Goal: Entertainment & Leisure: Consume media (video, audio)

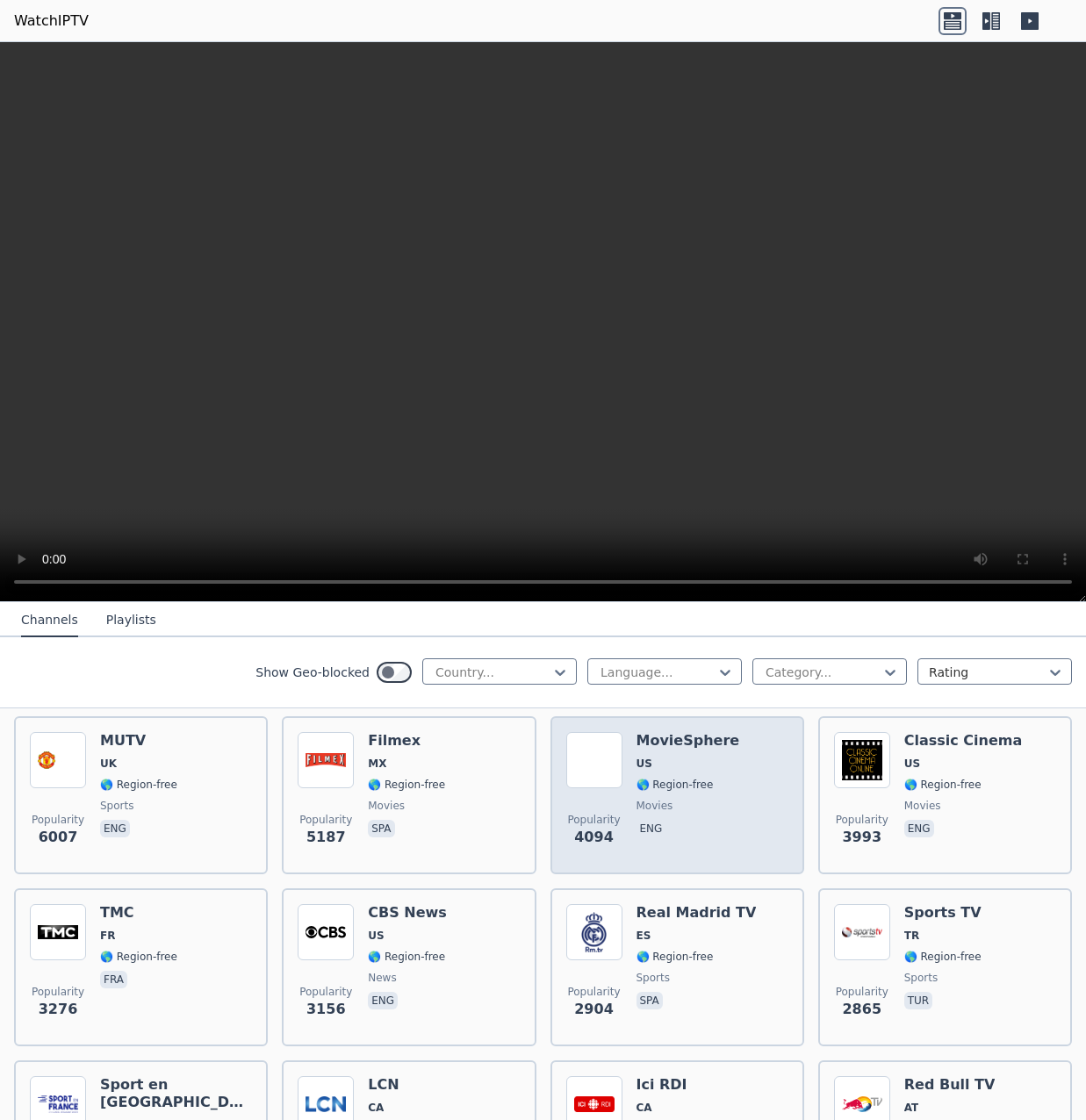
scroll to position [439, 0]
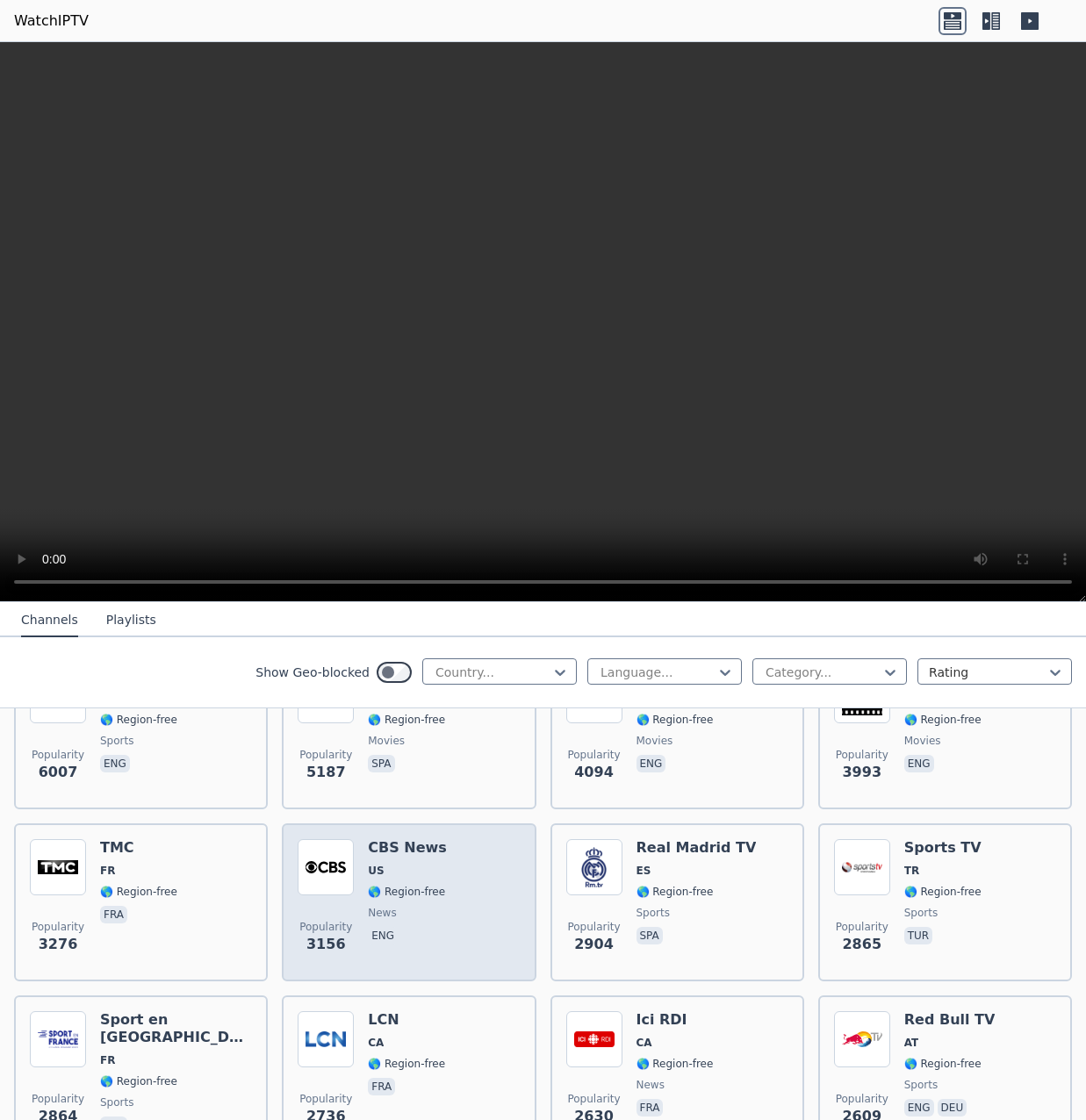
click at [420, 927] on span "eng" at bounding box center [408, 938] width 79 height 21
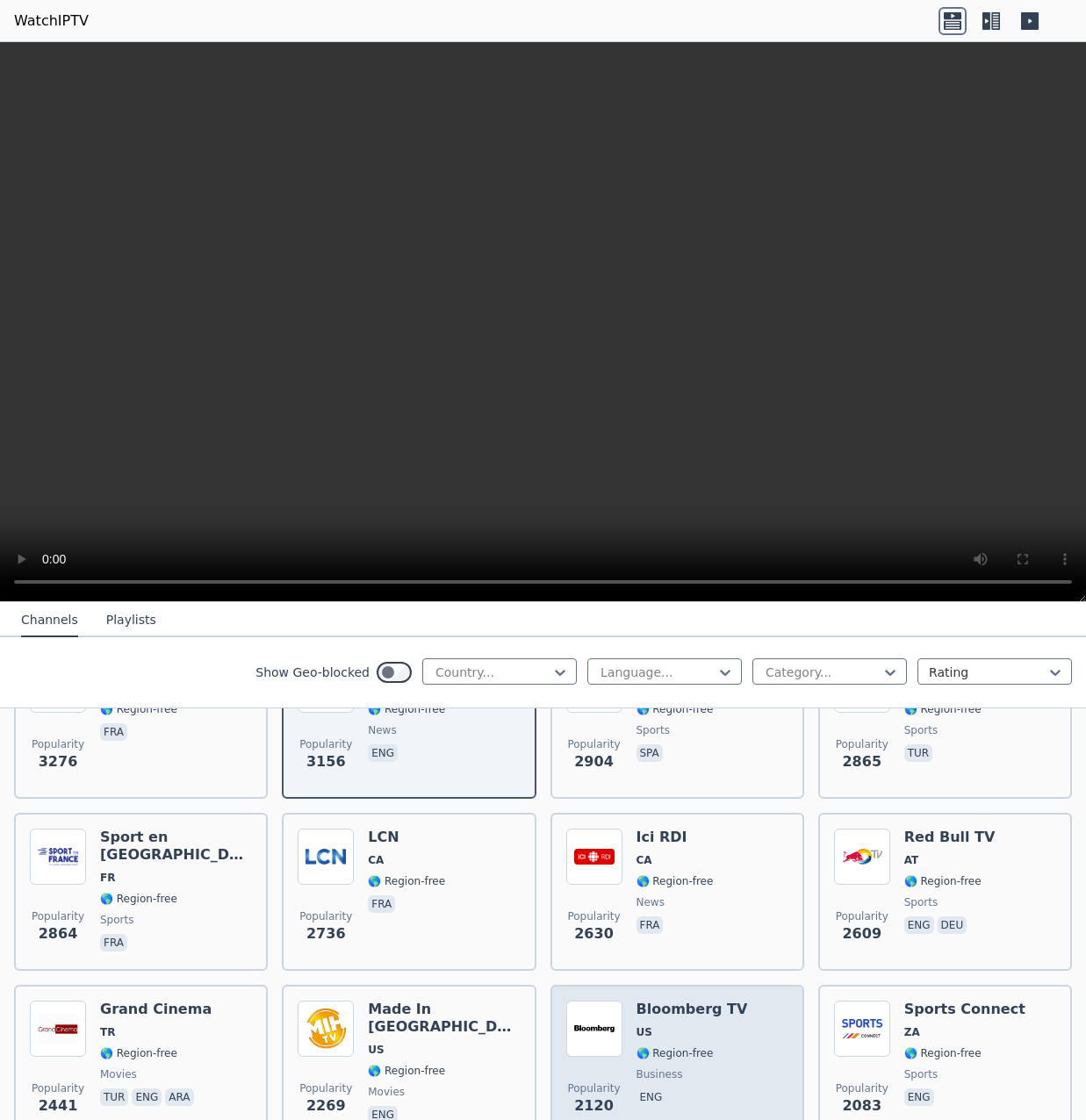
scroll to position [614, 0]
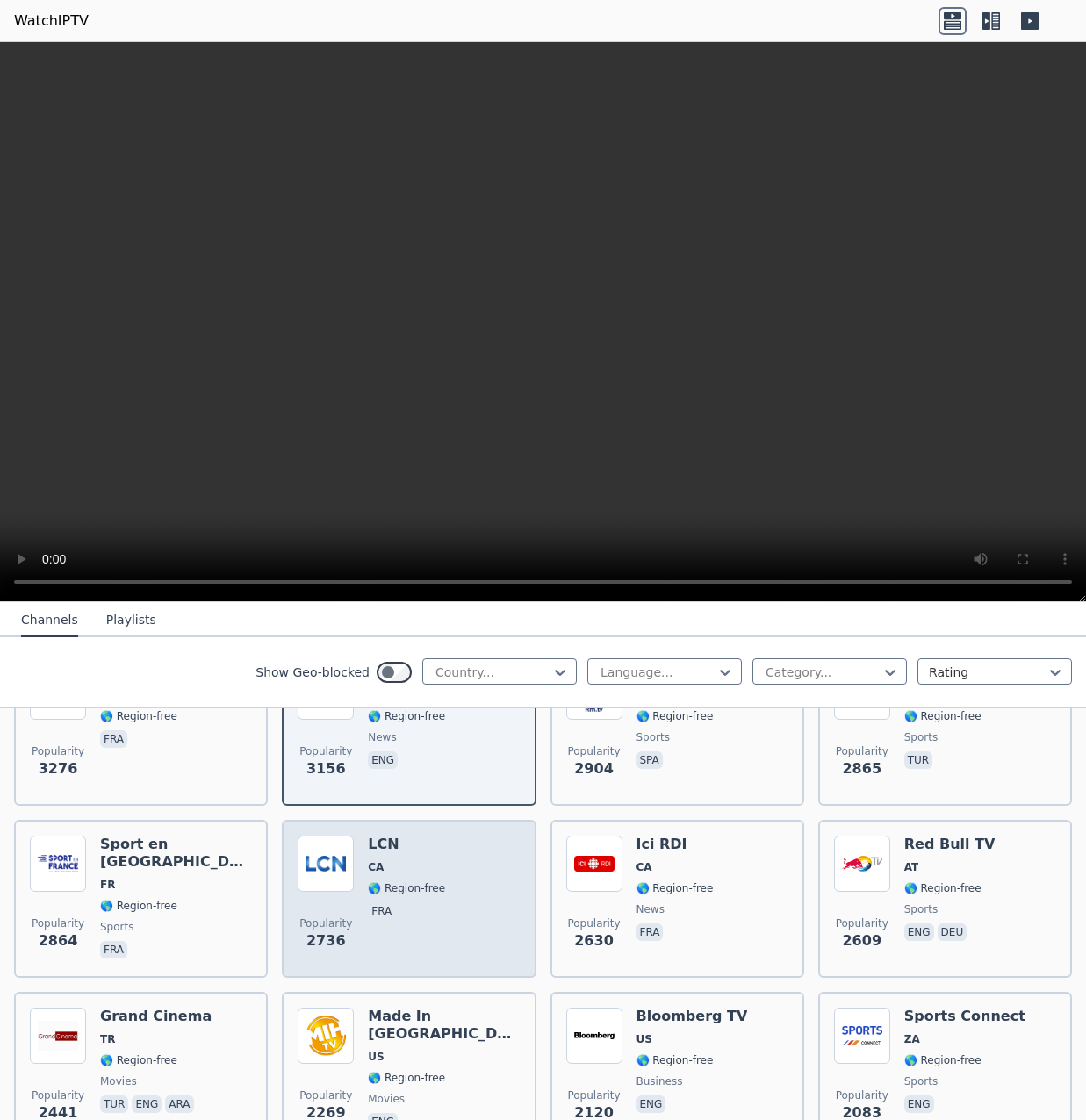
click at [508, 899] on div "Popularity 2736 LCN CA 🌎 Region-free fra" at bounding box center [408, 899] width 222 height 126
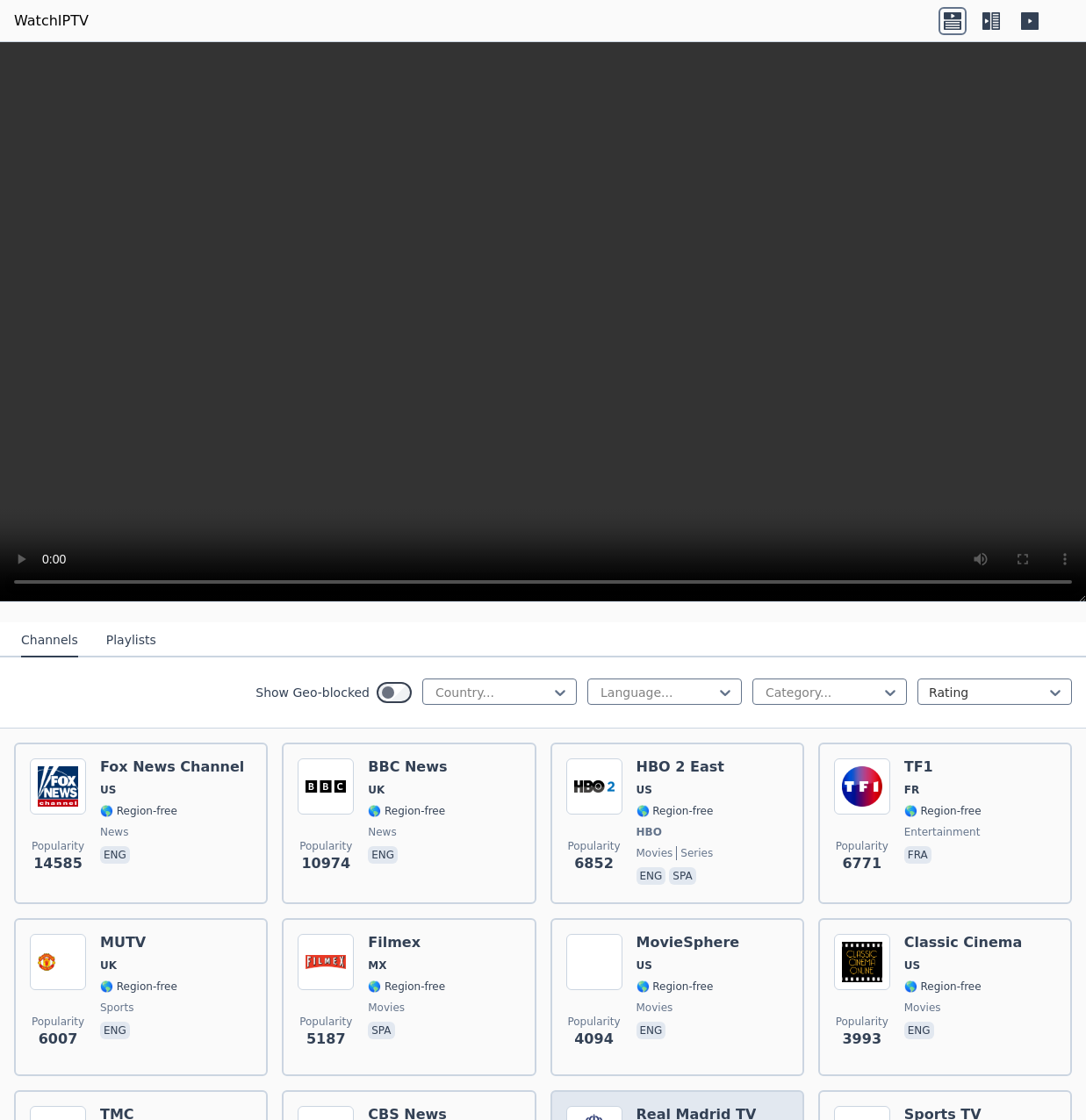
scroll to position [0, 0]
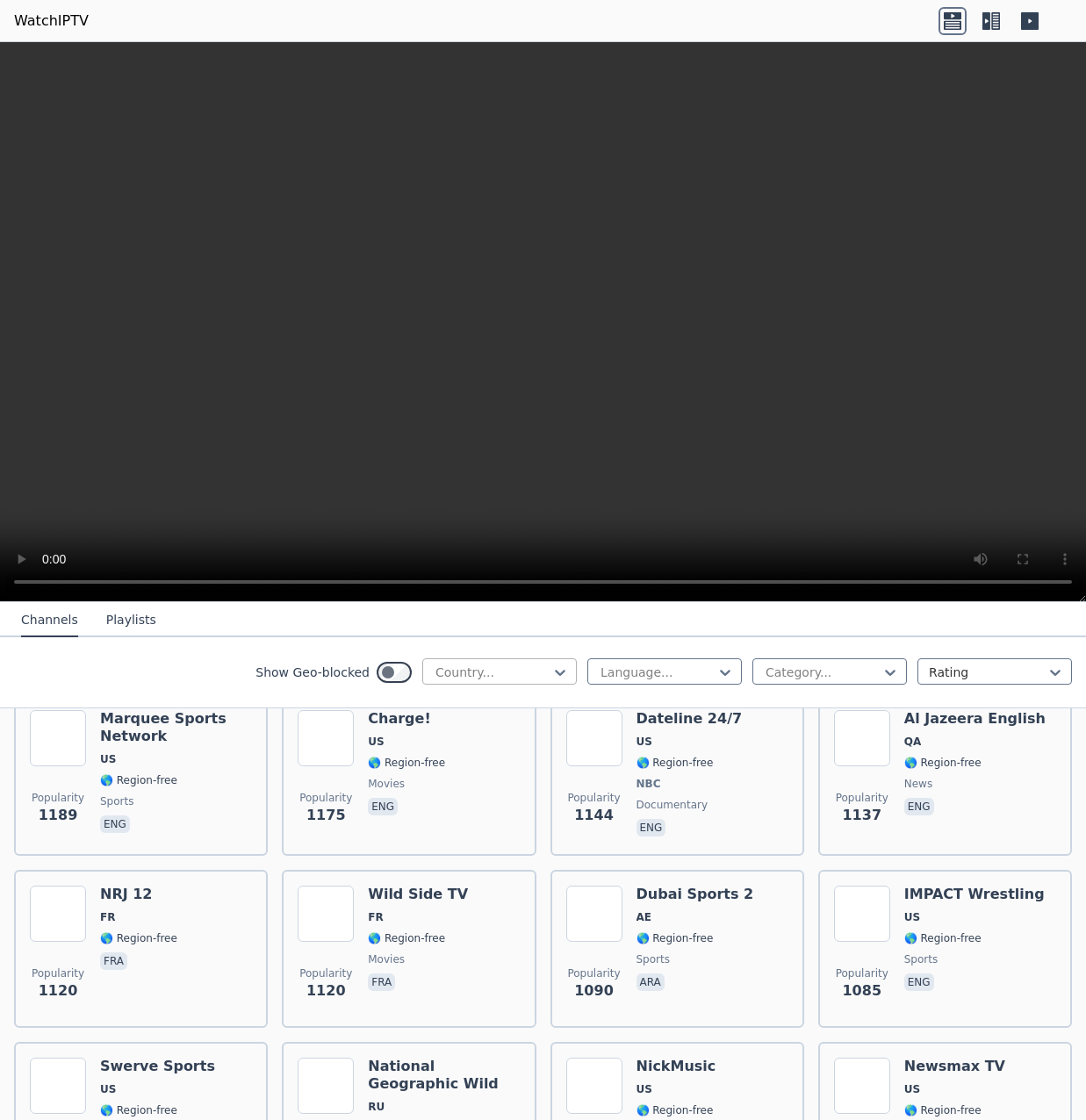
scroll to position [2283, 0]
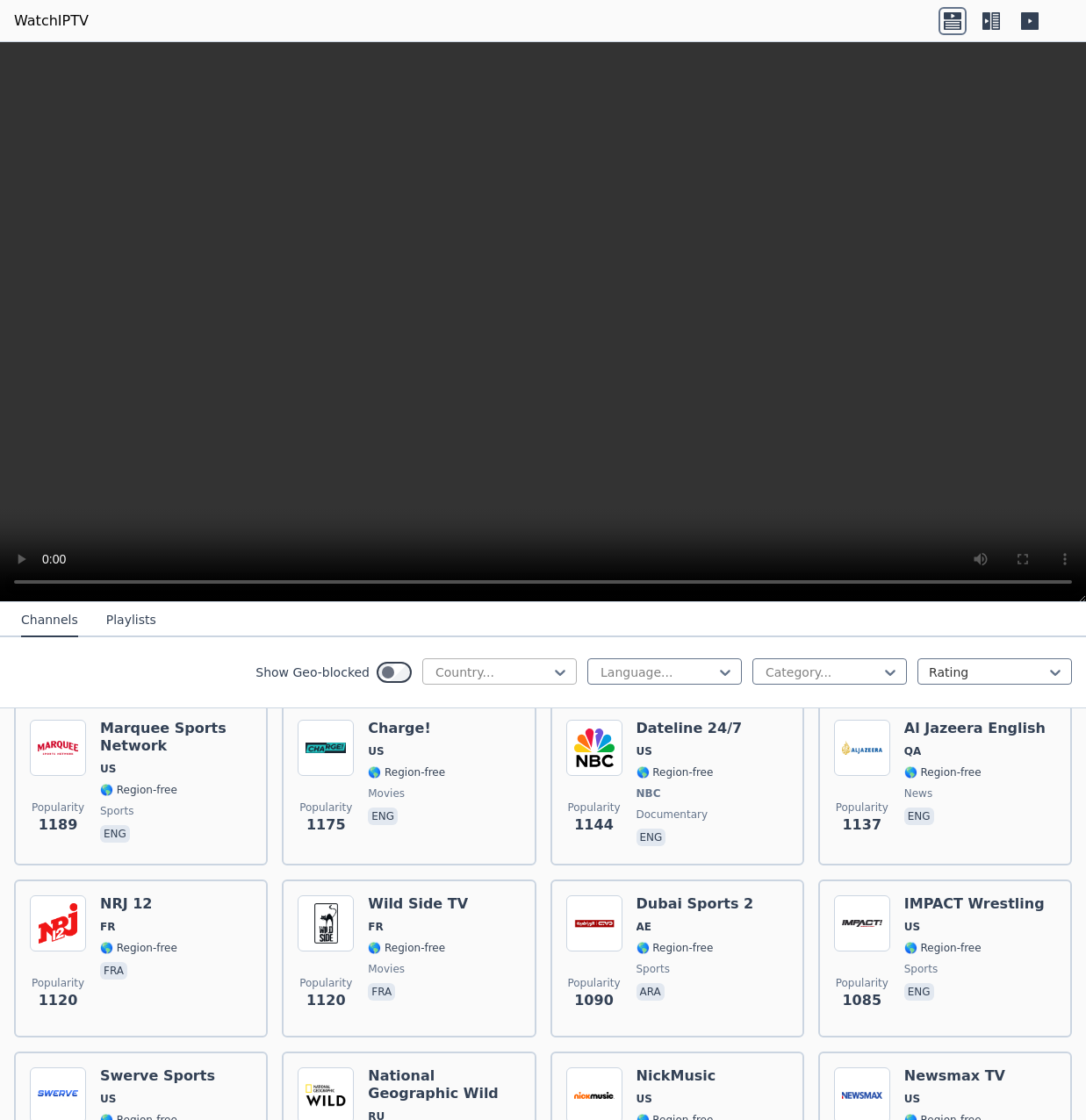
click at [481, 668] on div at bounding box center [492, 672] width 117 height 17
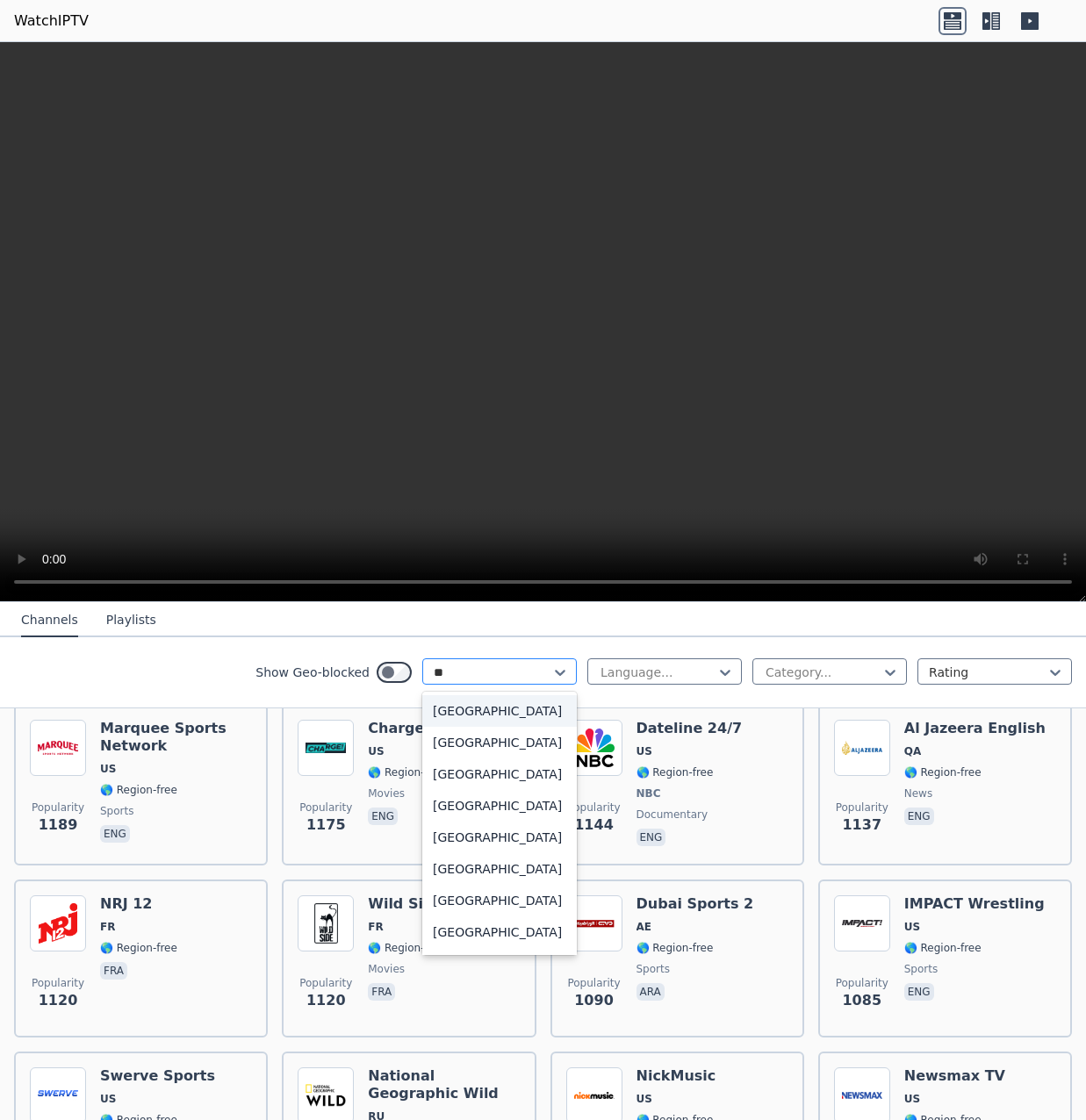
type input "***"
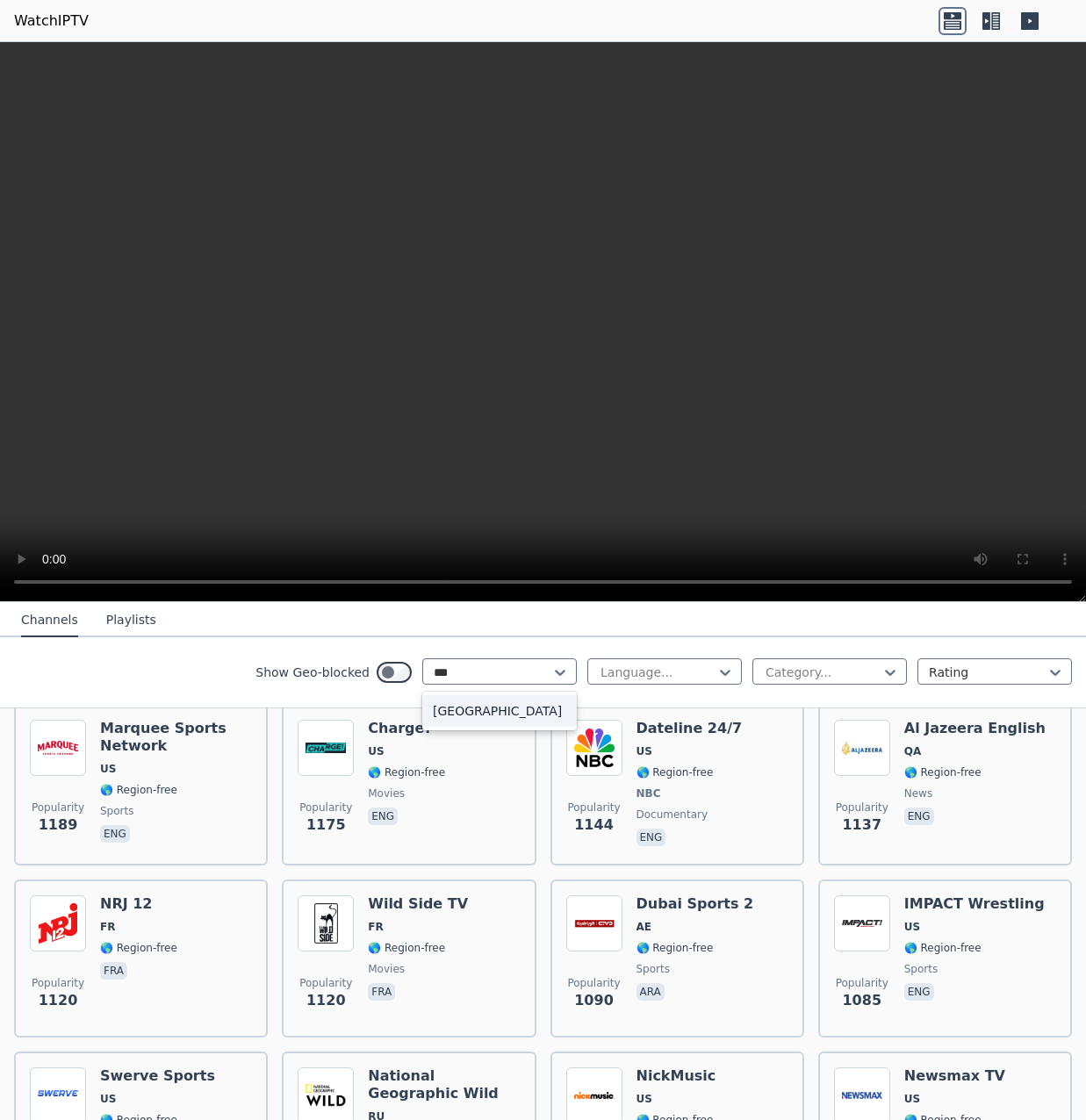
click at [429, 703] on div "Vietnam" at bounding box center [499, 711] width 154 height 32
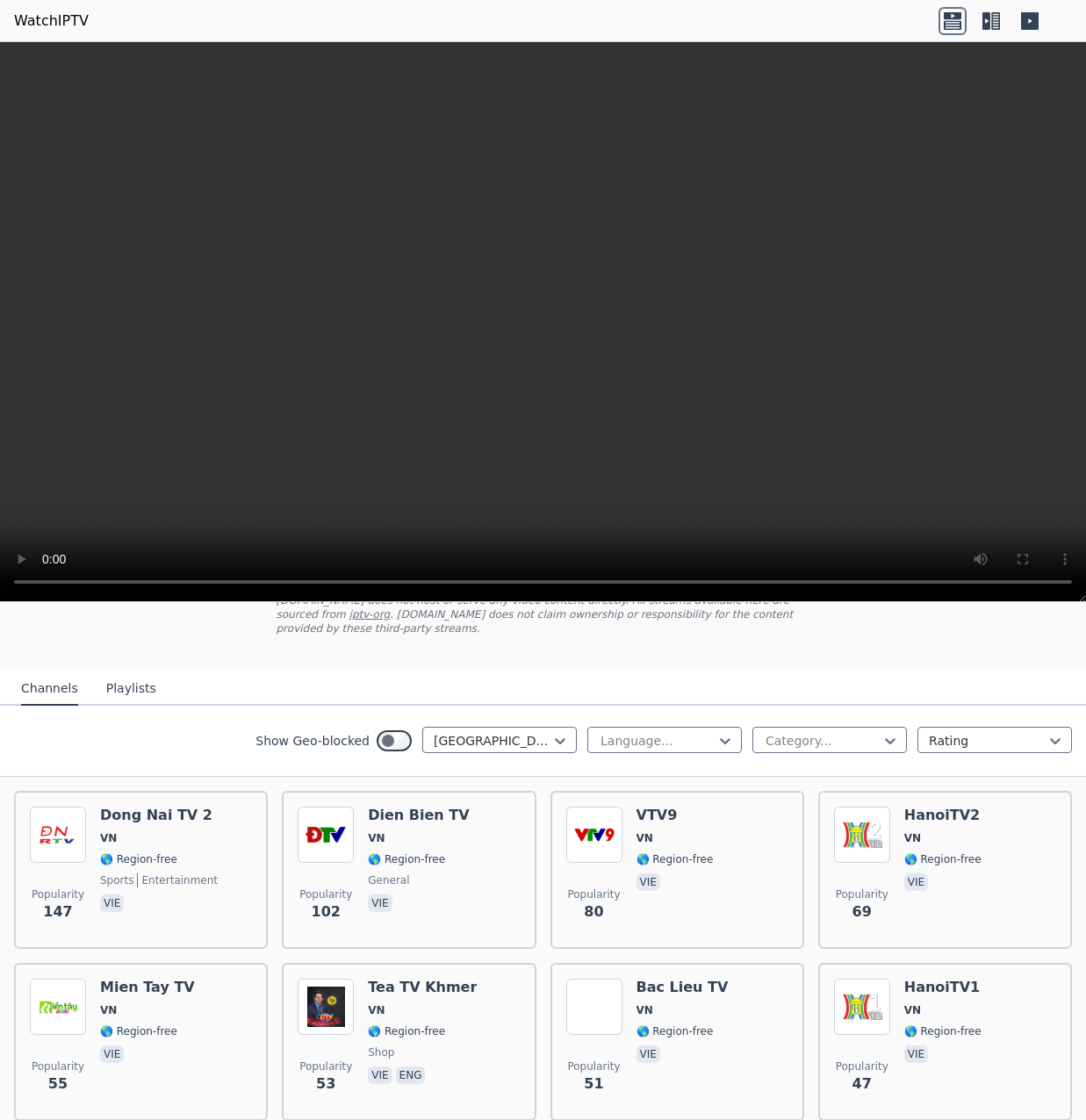
scroll to position [175, 0]
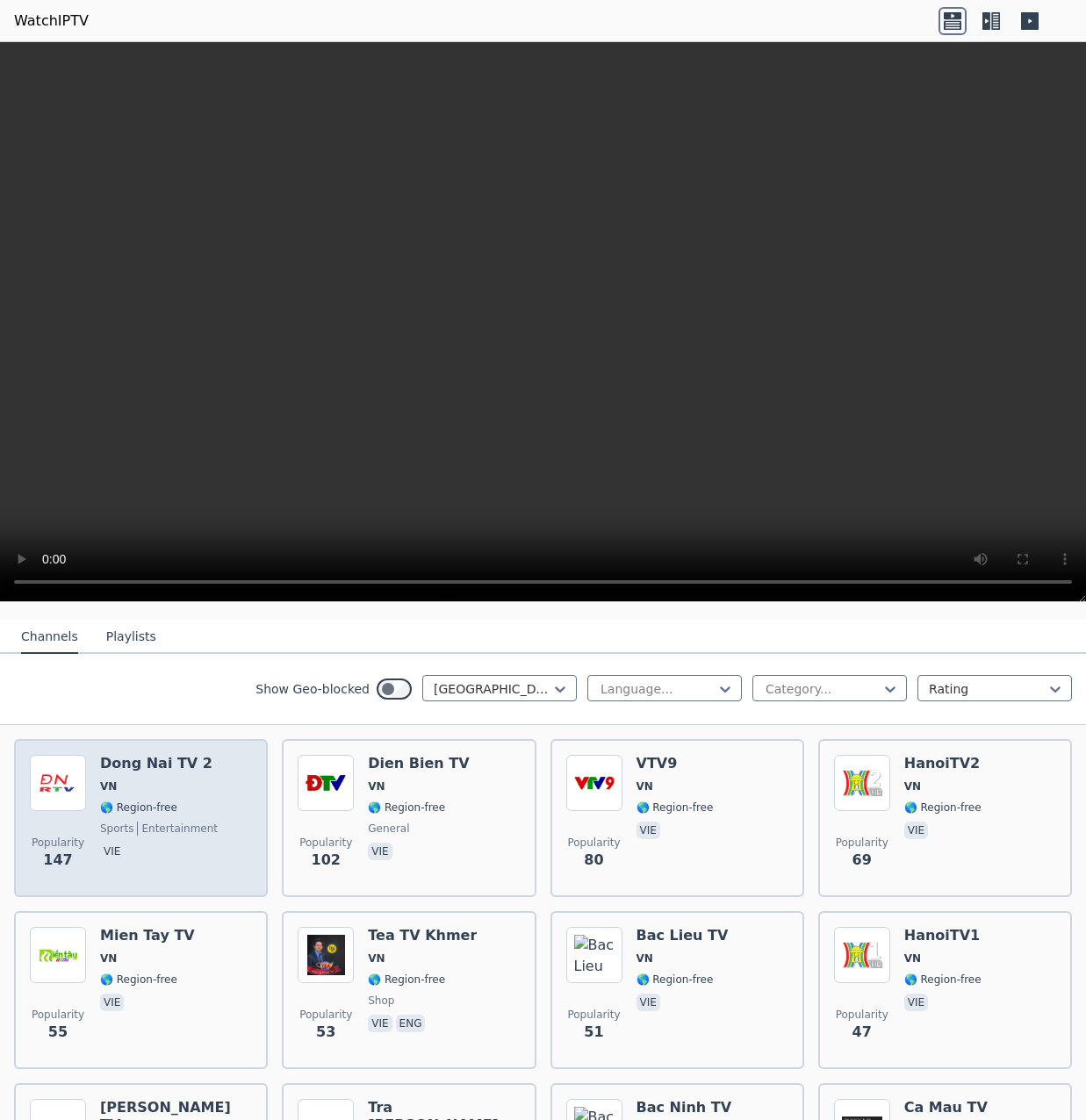
click at [202, 788] on div "Popularity 147 Dong Nai TV 2 VN 🌎 Region-free sports entertainment vie" at bounding box center [140, 818] width 222 height 126
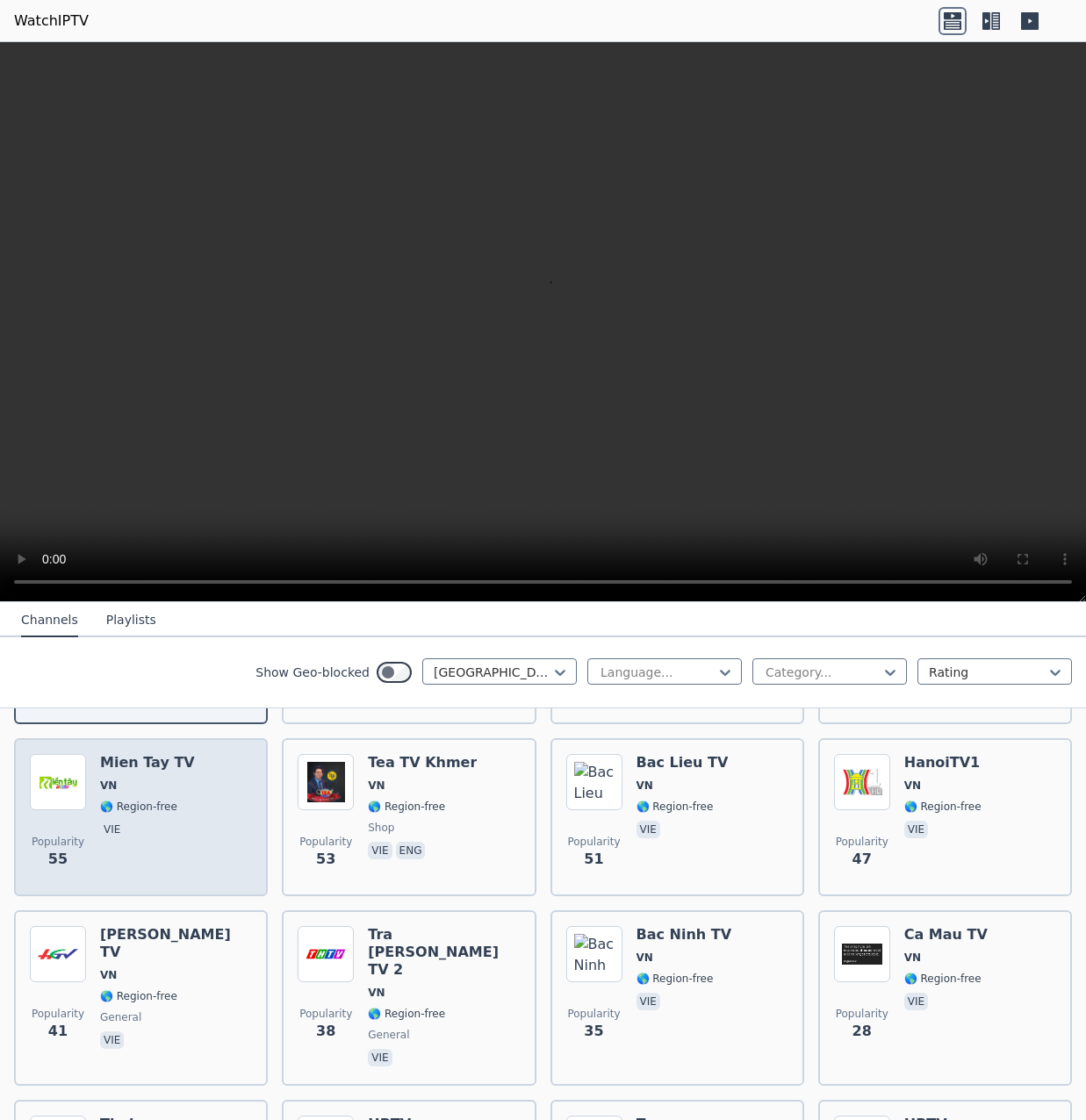
scroll to position [351, 0]
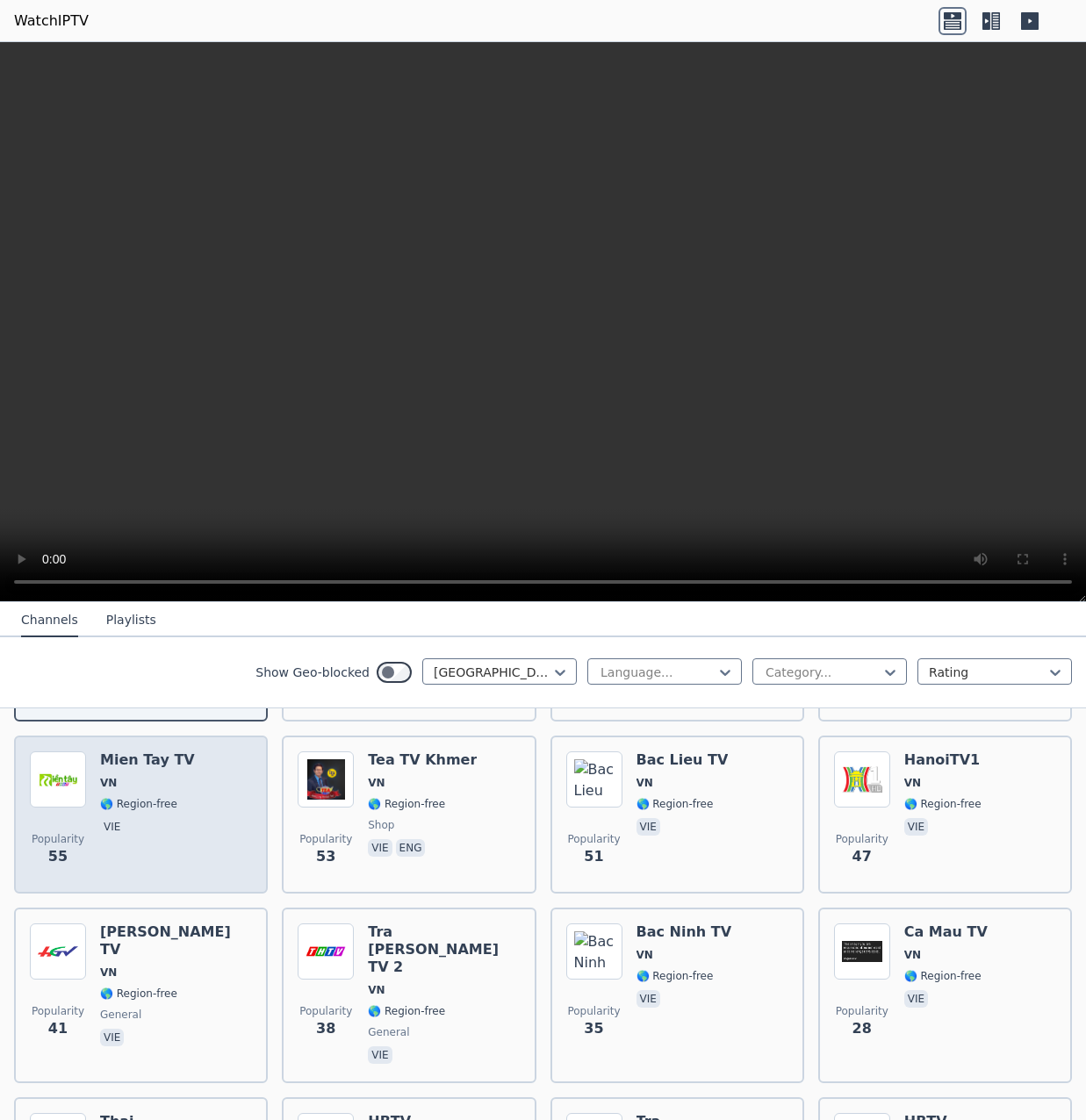
click at [172, 851] on div "Mien Tay TV VN 🌎 Region-free vie" at bounding box center [147, 815] width 95 height 126
click at [135, 797] on span "🌎 Region-free" at bounding box center [139, 804] width 78 height 14
click at [170, 819] on span "vie" at bounding box center [147, 829] width 95 height 21
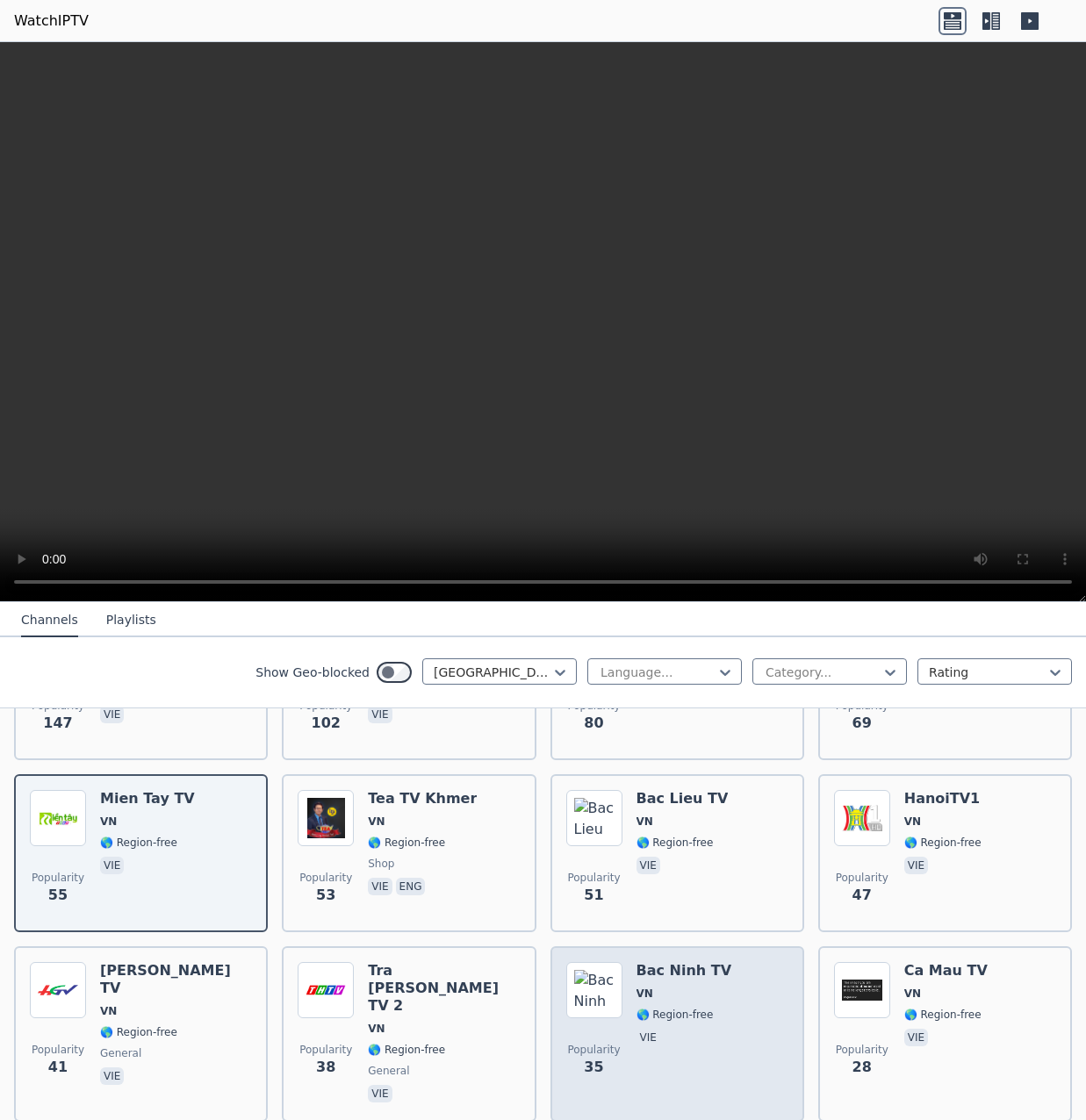
scroll to position [264, 0]
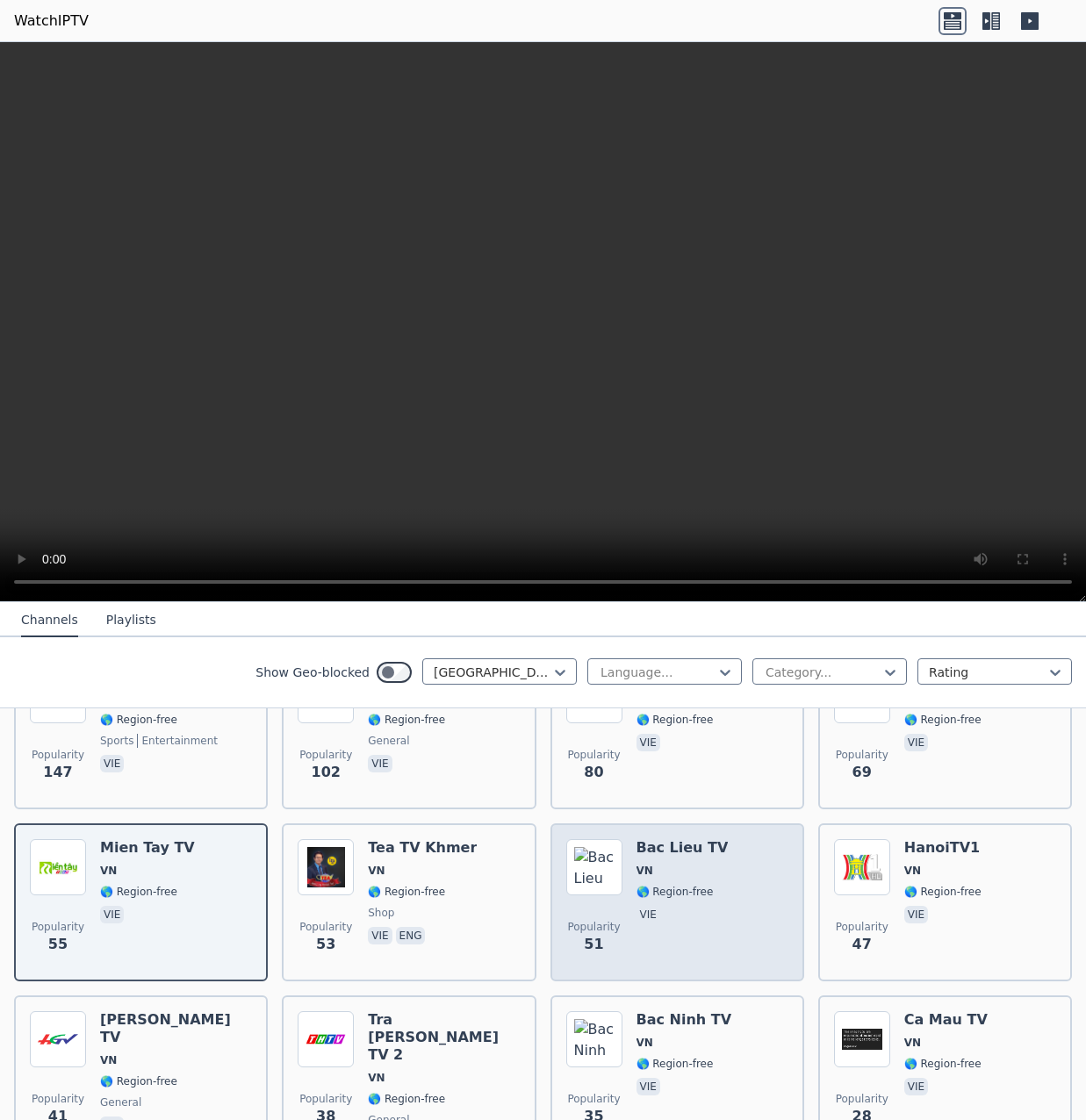
click at [733, 917] on div "Popularity 51 Bac Lieu TV VN 🌎 Region-free vie" at bounding box center [677, 902] width 222 height 126
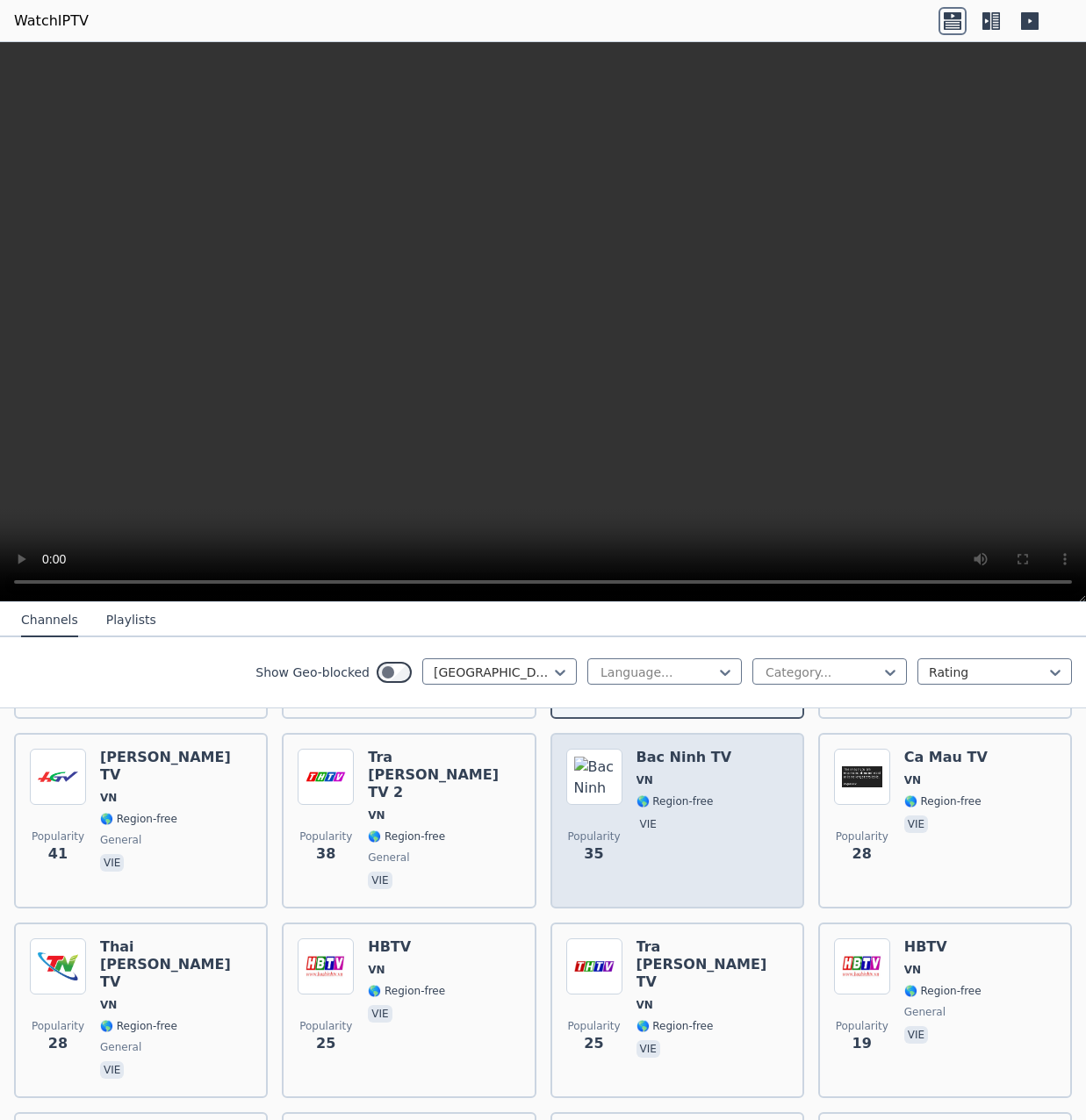
scroll to position [527, 0]
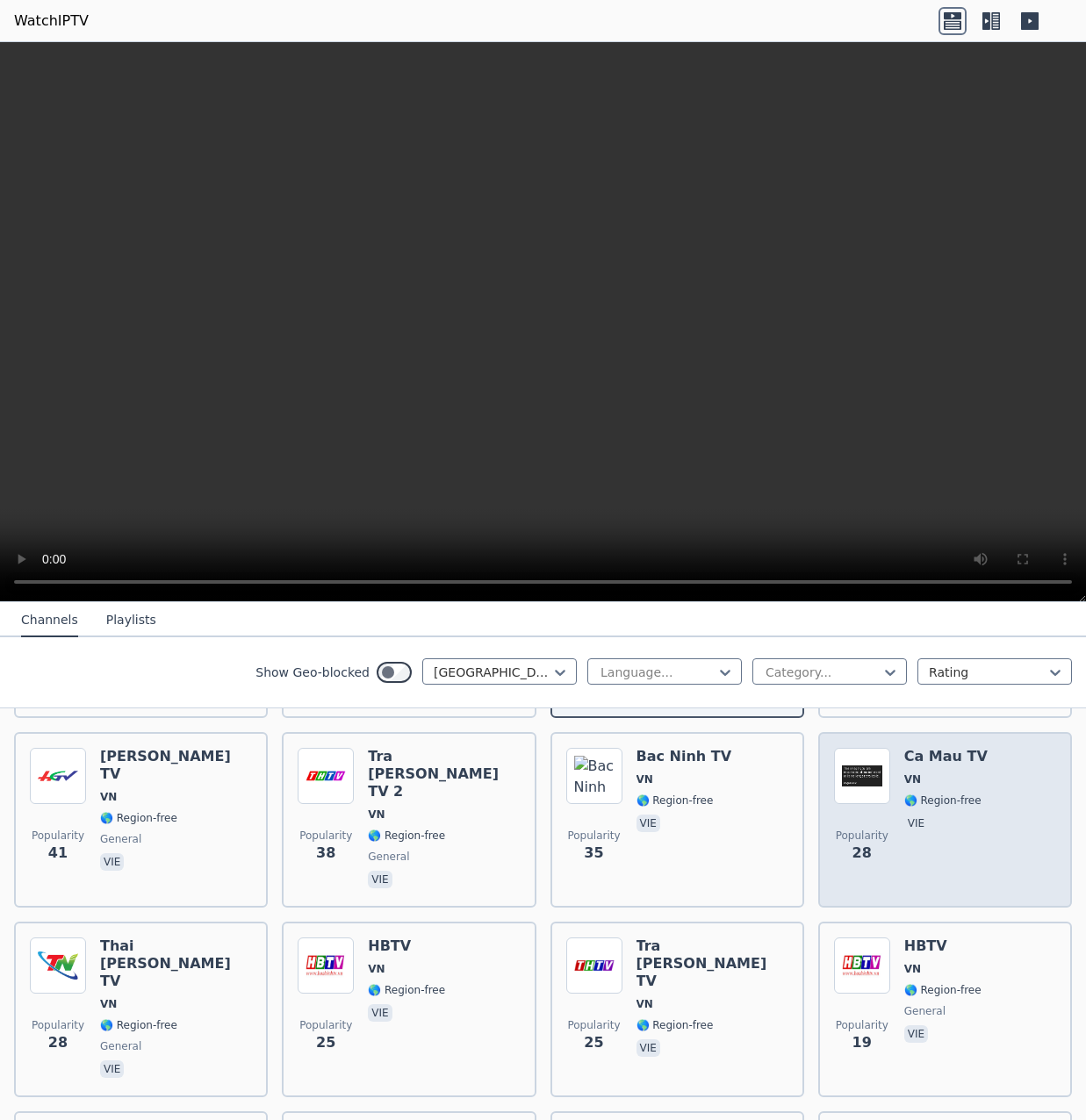
click at [929, 815] on span "vie" at bounding box center [946, 825] width 83 height 21
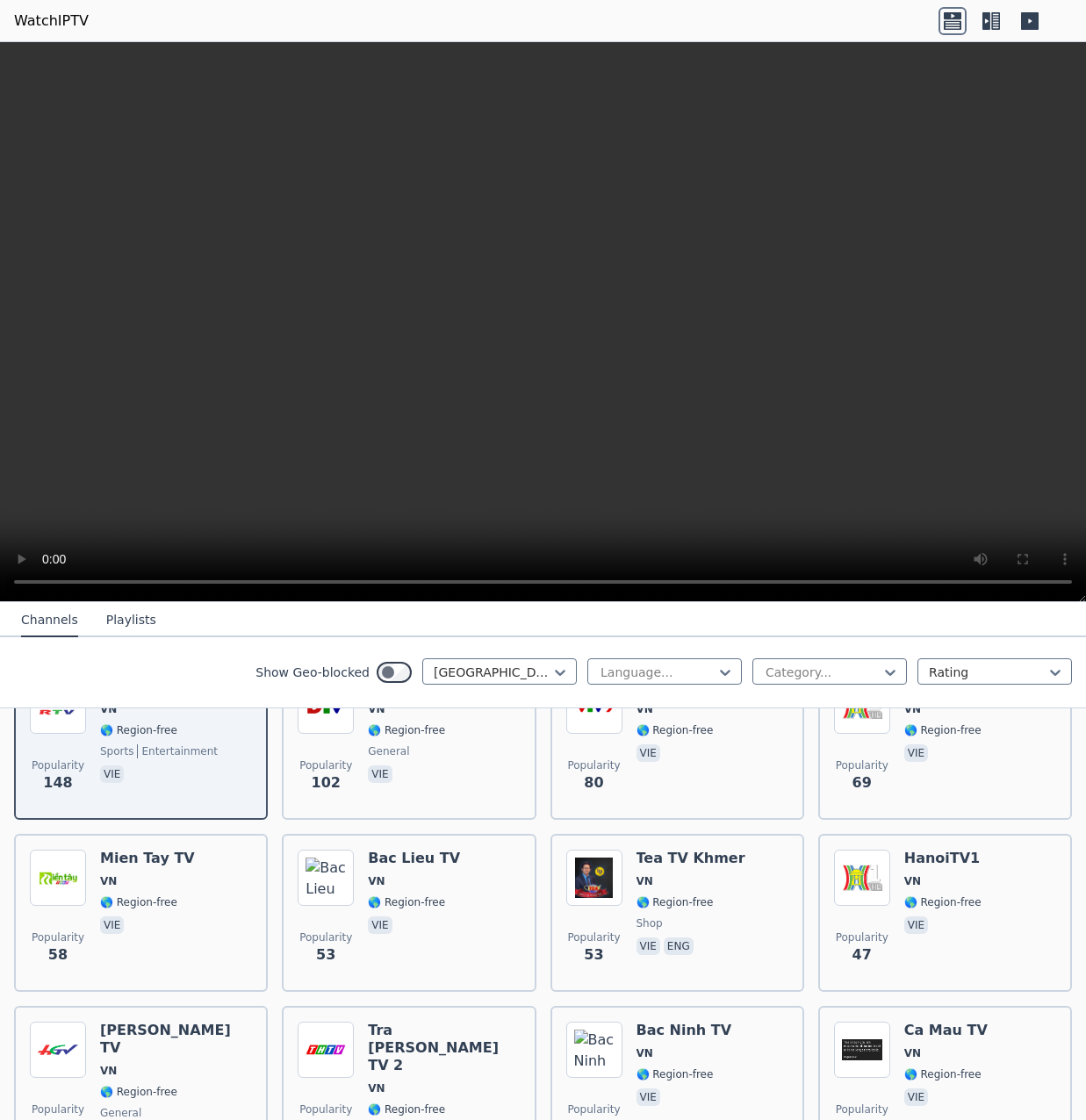
scroll to position [527, 0]
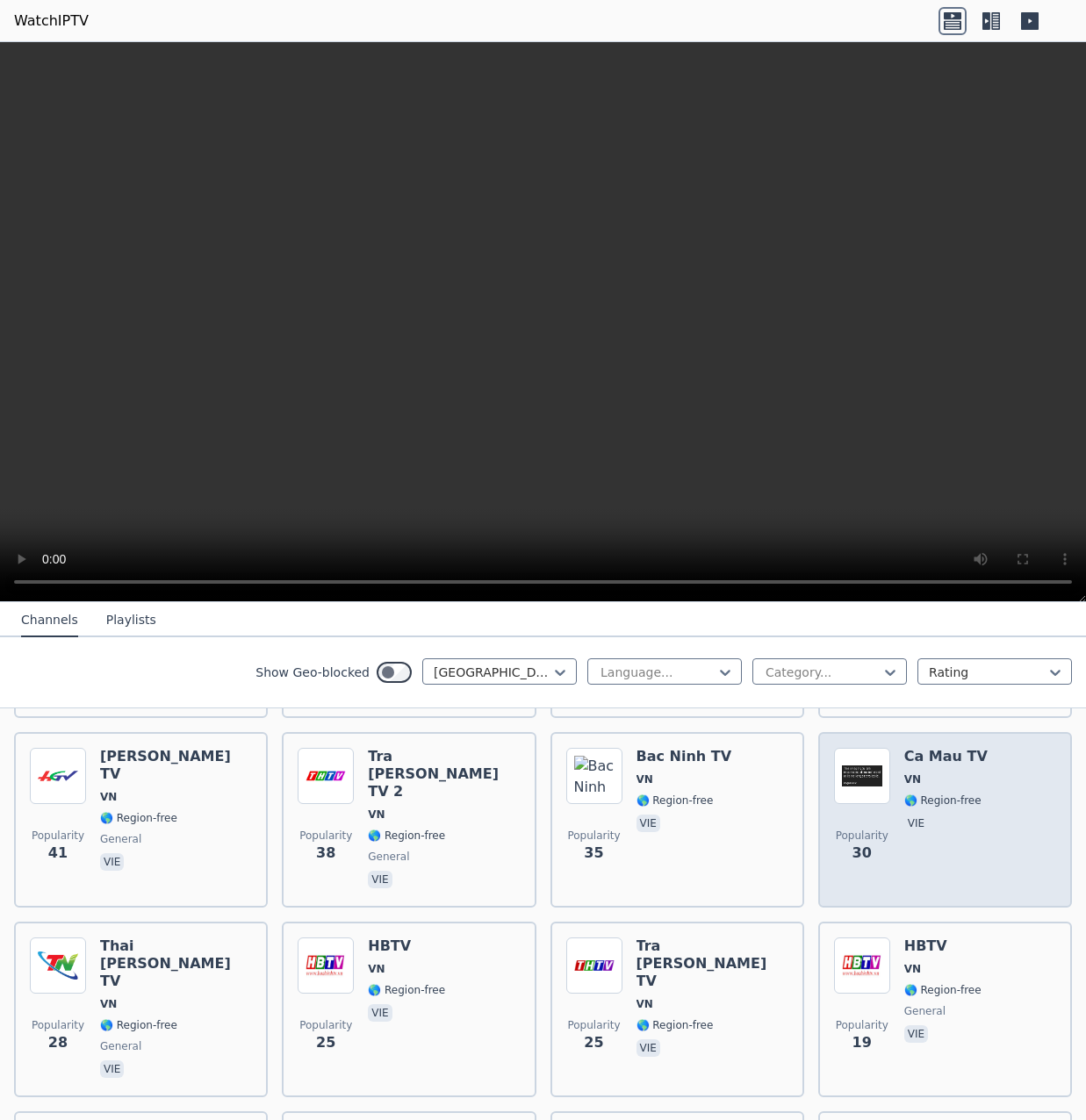
click at [942, 793] on span "🌎 Region-free" at bounding box center [943, 800] width 78 height 14
click at [930, 750] on h6 "Ca Mau TV" at bounding box center [946, 757] width 83 height 17
drag, startPoint x: 930, startPoint y: 750, endPoint x: 1007, endPoint y: 792, distance: 87.7
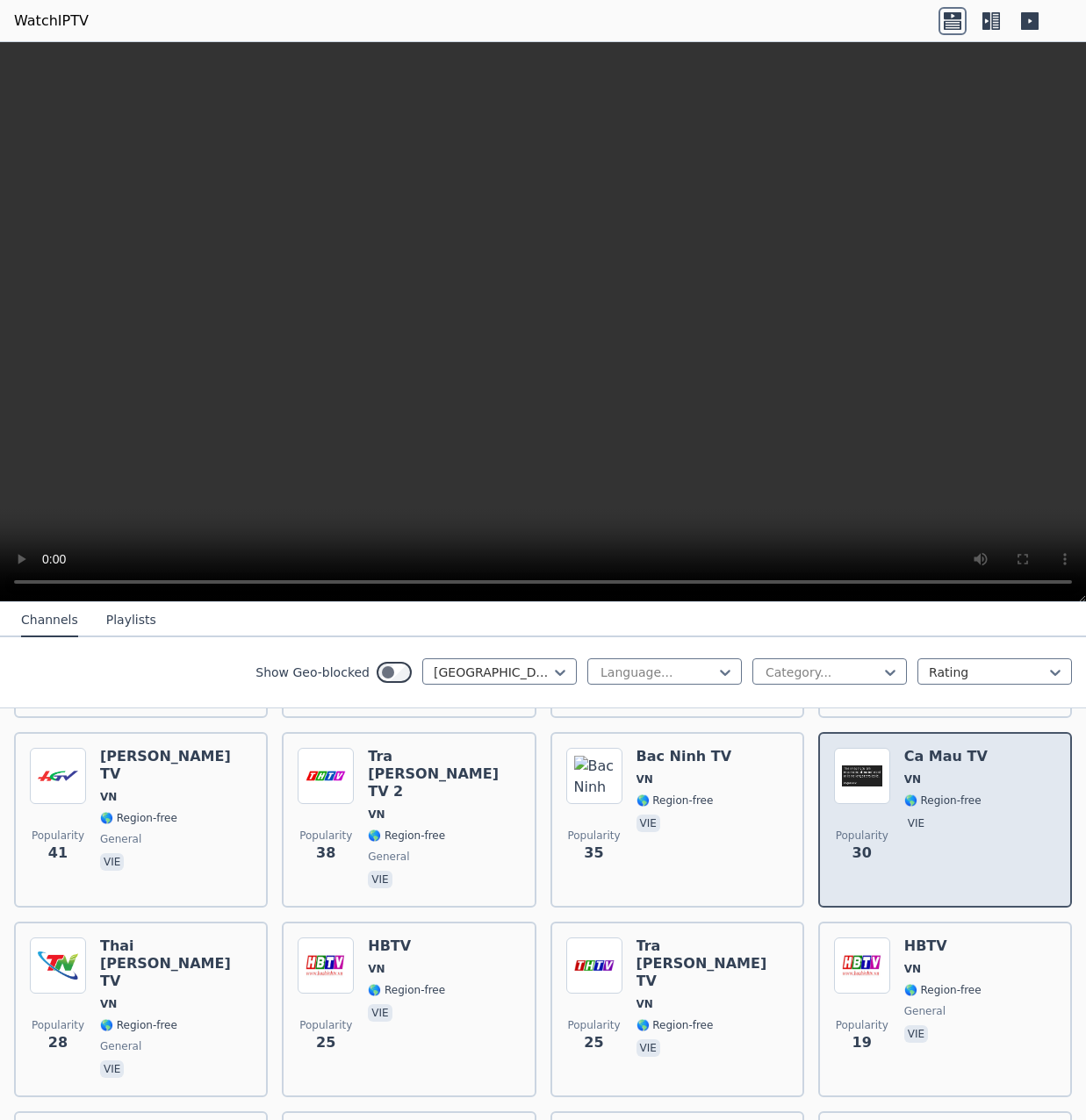
click at [1007, 792] on div "Popularity 30 Ca Mau TV VN 🌎 Region-free vie" at bounding box center [945, 820] width 222 height 144
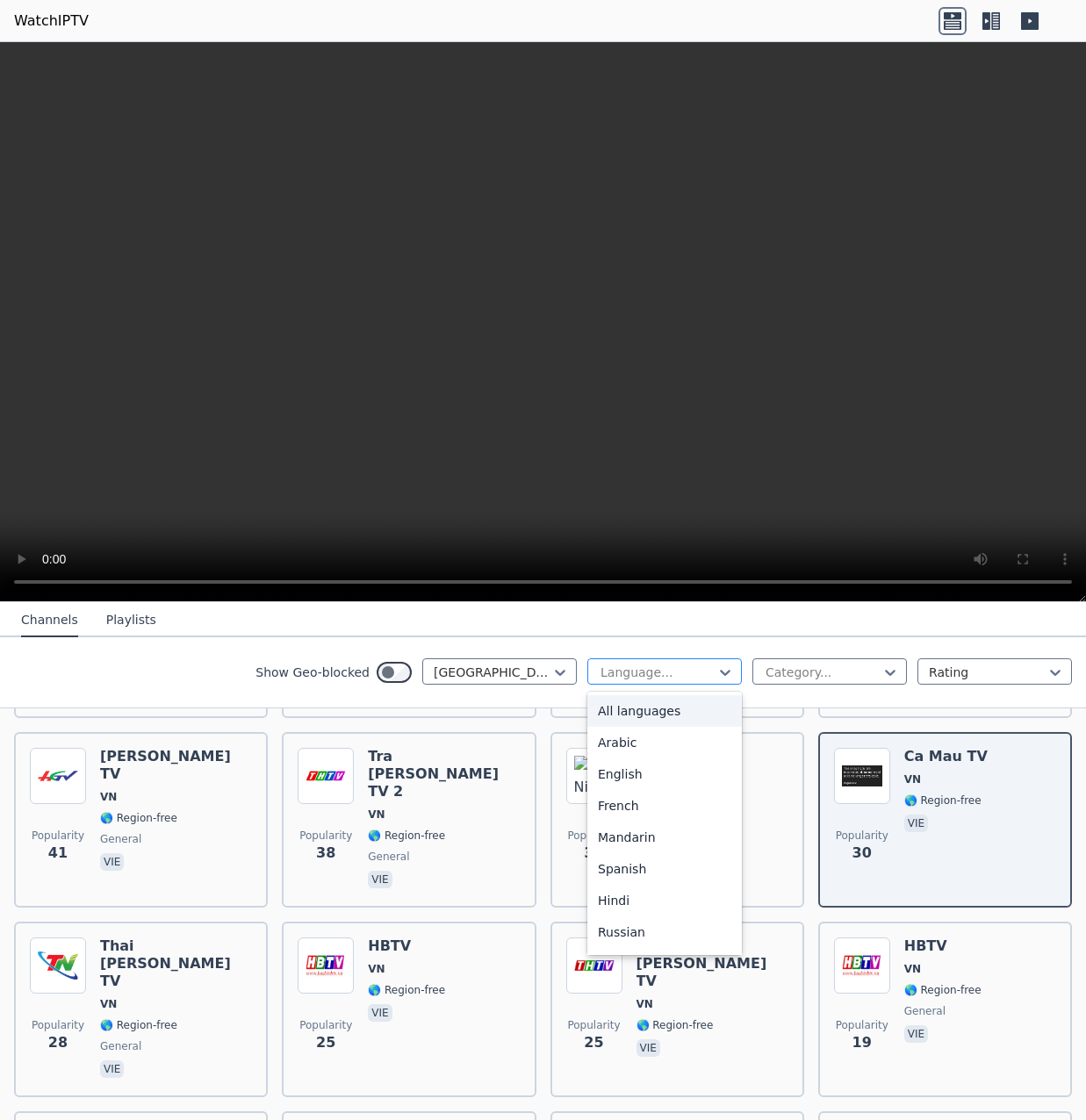
click at [645, 678] on div at bounding box center [657, 672] width 117 height 17
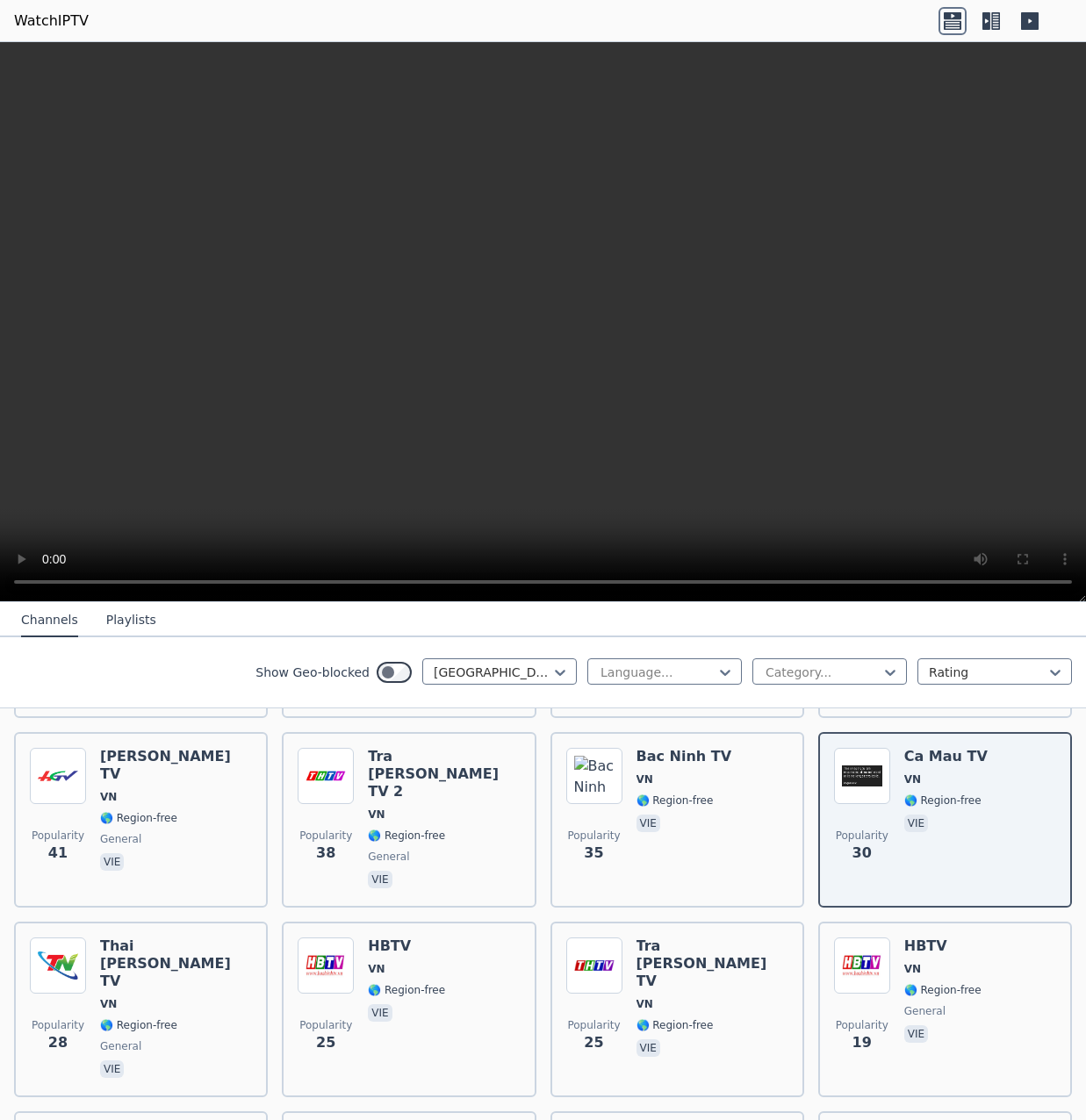
click at [386, 238] on video at bounding box center [543, 322] width 1086 height 560
click at [531, 293] on video at bounding box center [543, 322] width 1086 height 560
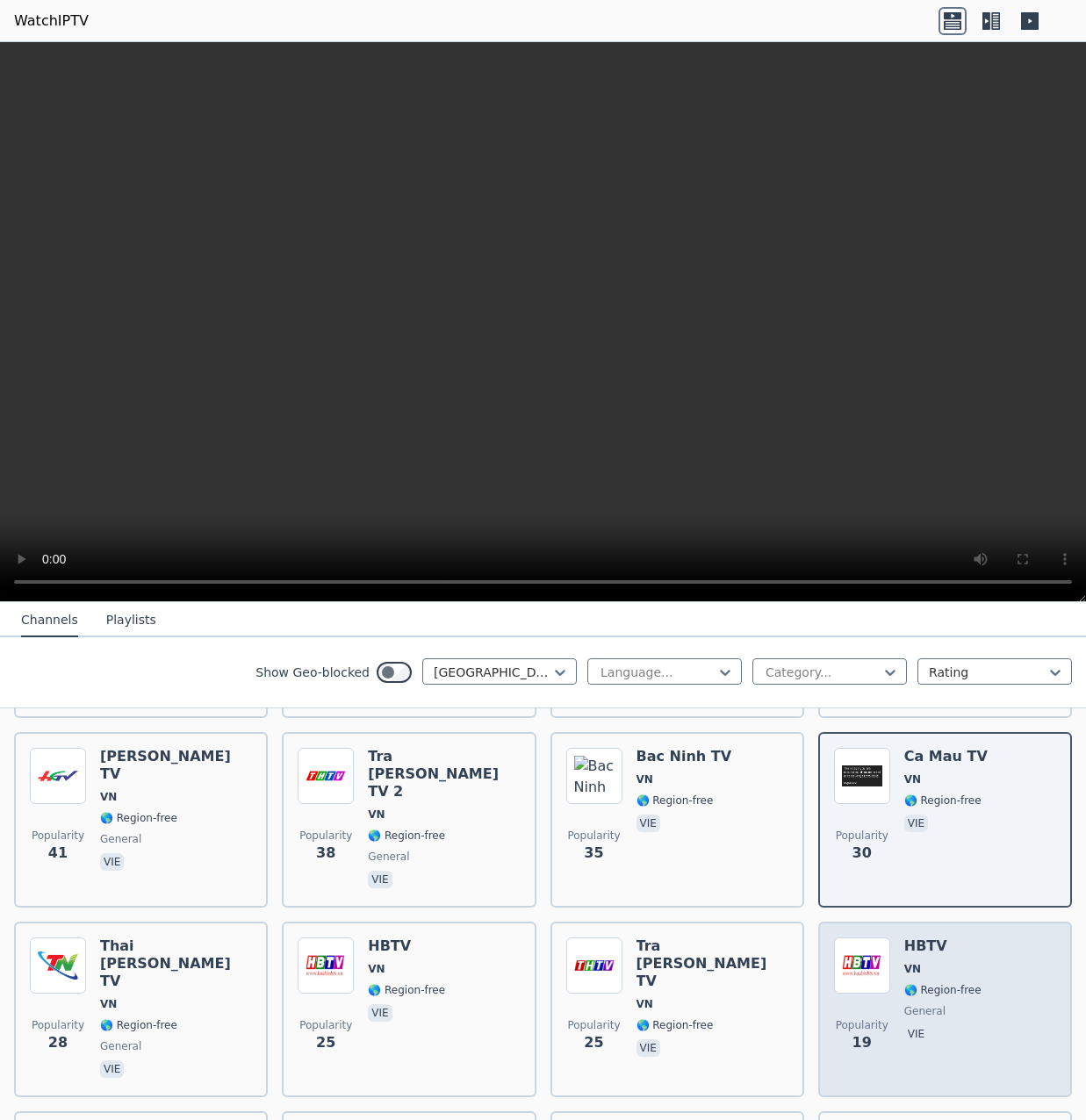
click at [937, 983] on span "🌎 Region-free" at bounding box center [943, 990] width 78 height 14
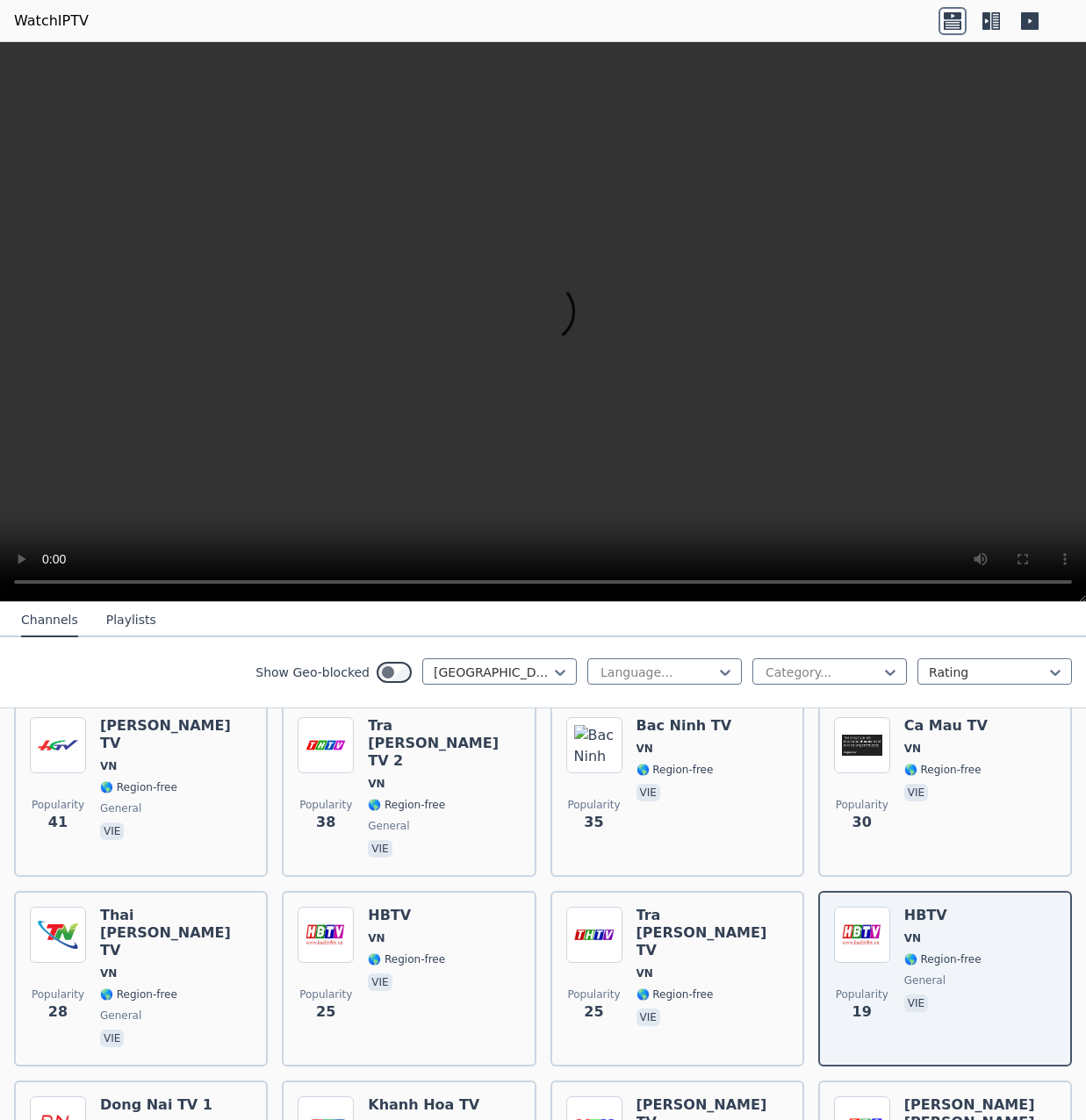
scroll to position [702, 0]
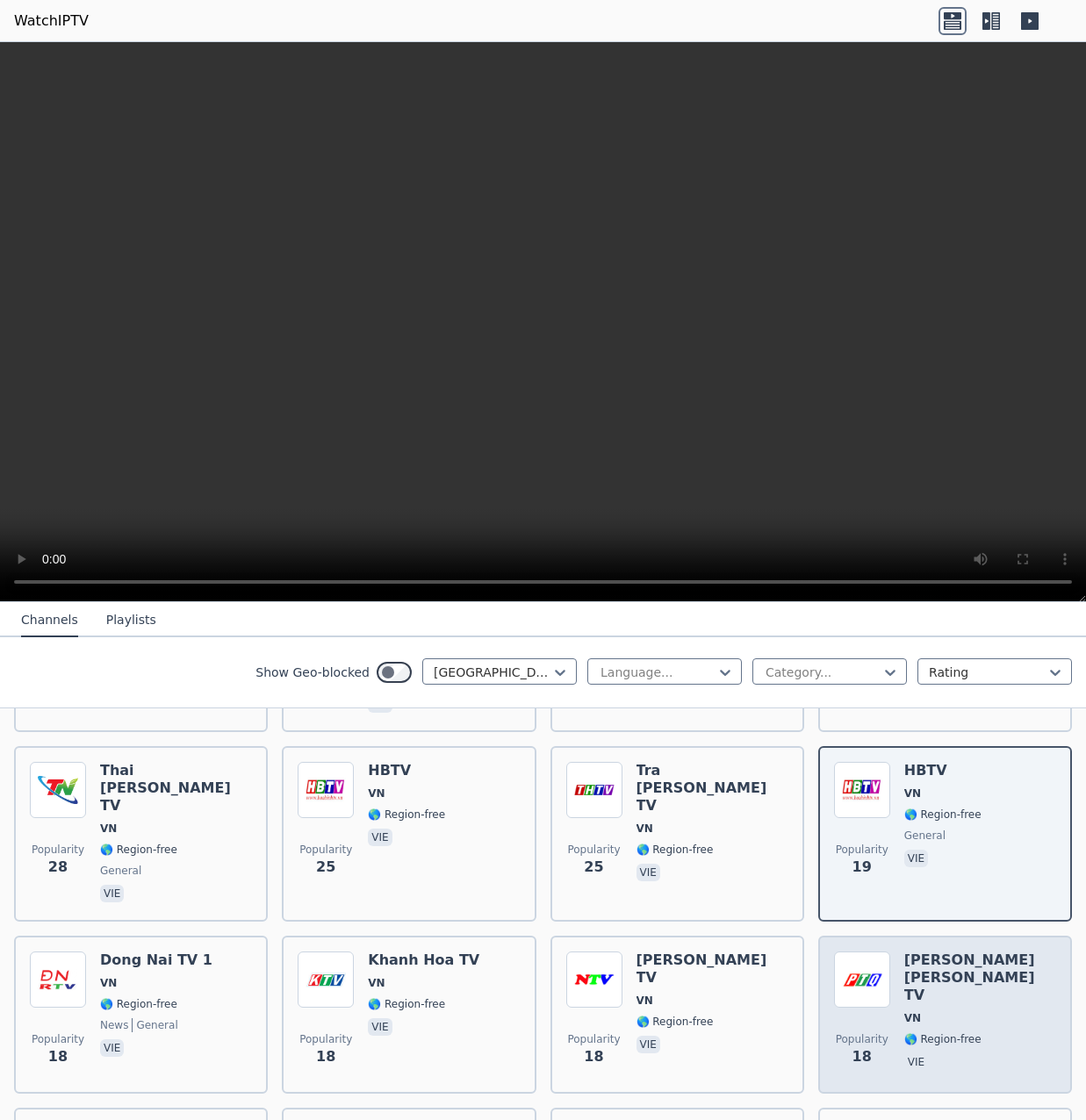
click at [957, 951] on h6 "Quang Ngai TV" at bounding box center [979, 978] width 152 height 52
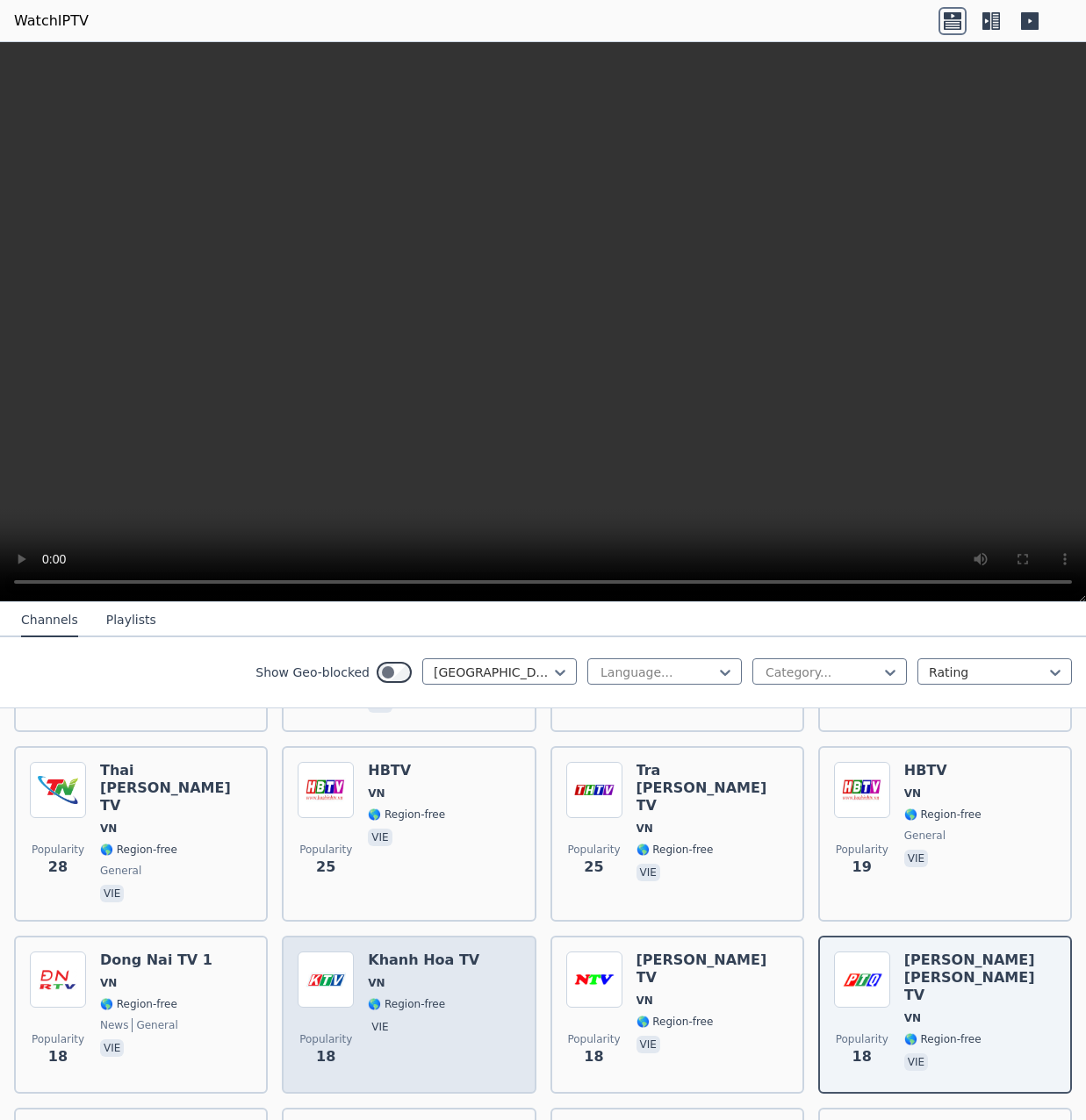
click at [435, 997] on span "🌎 Region-free" at bounding box center [423, 1004] width 111 height 14
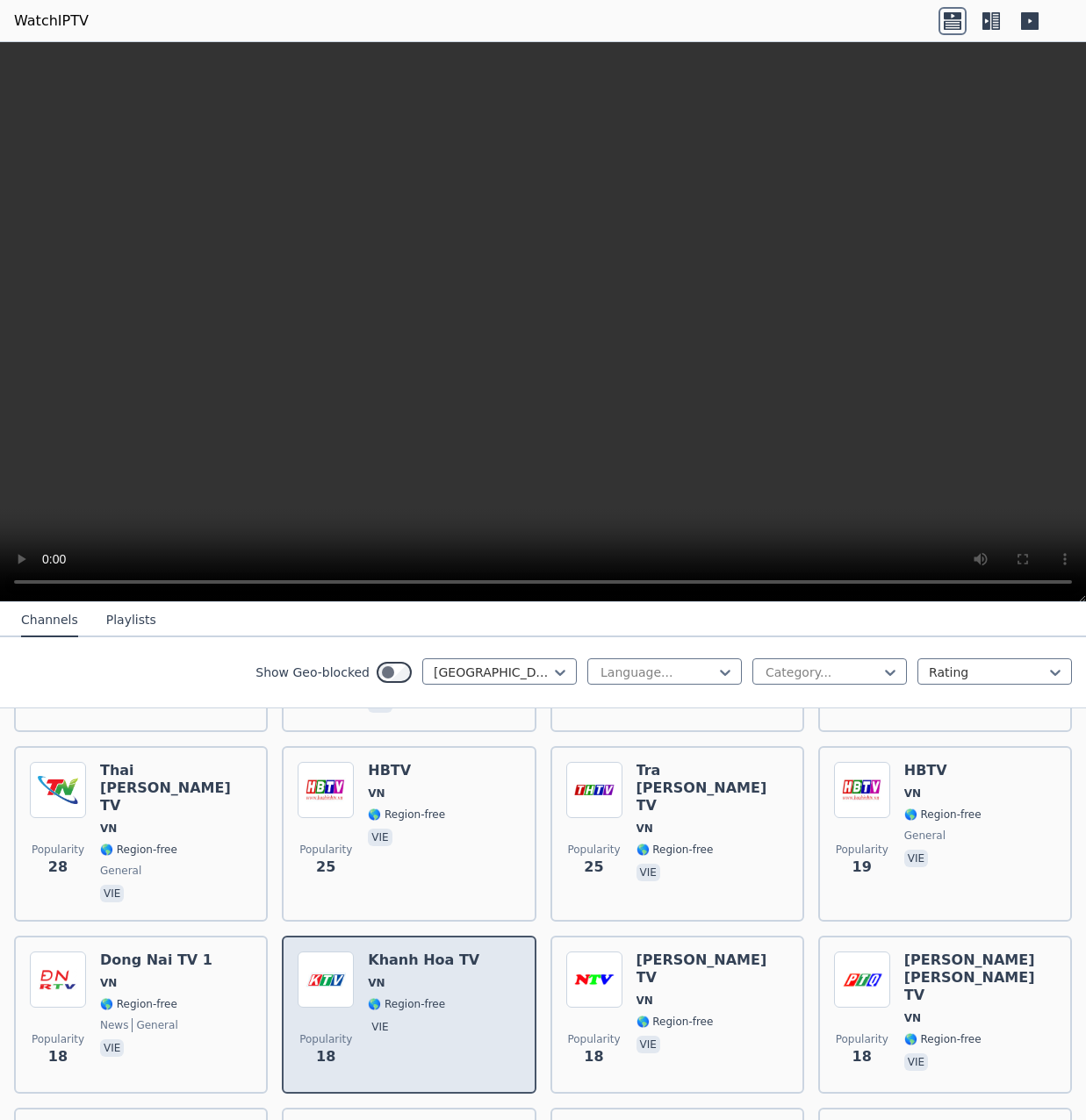
click at [435, 997] on span "🌎 Region-free" at bounding box center [423, 1004] width 111 height 14
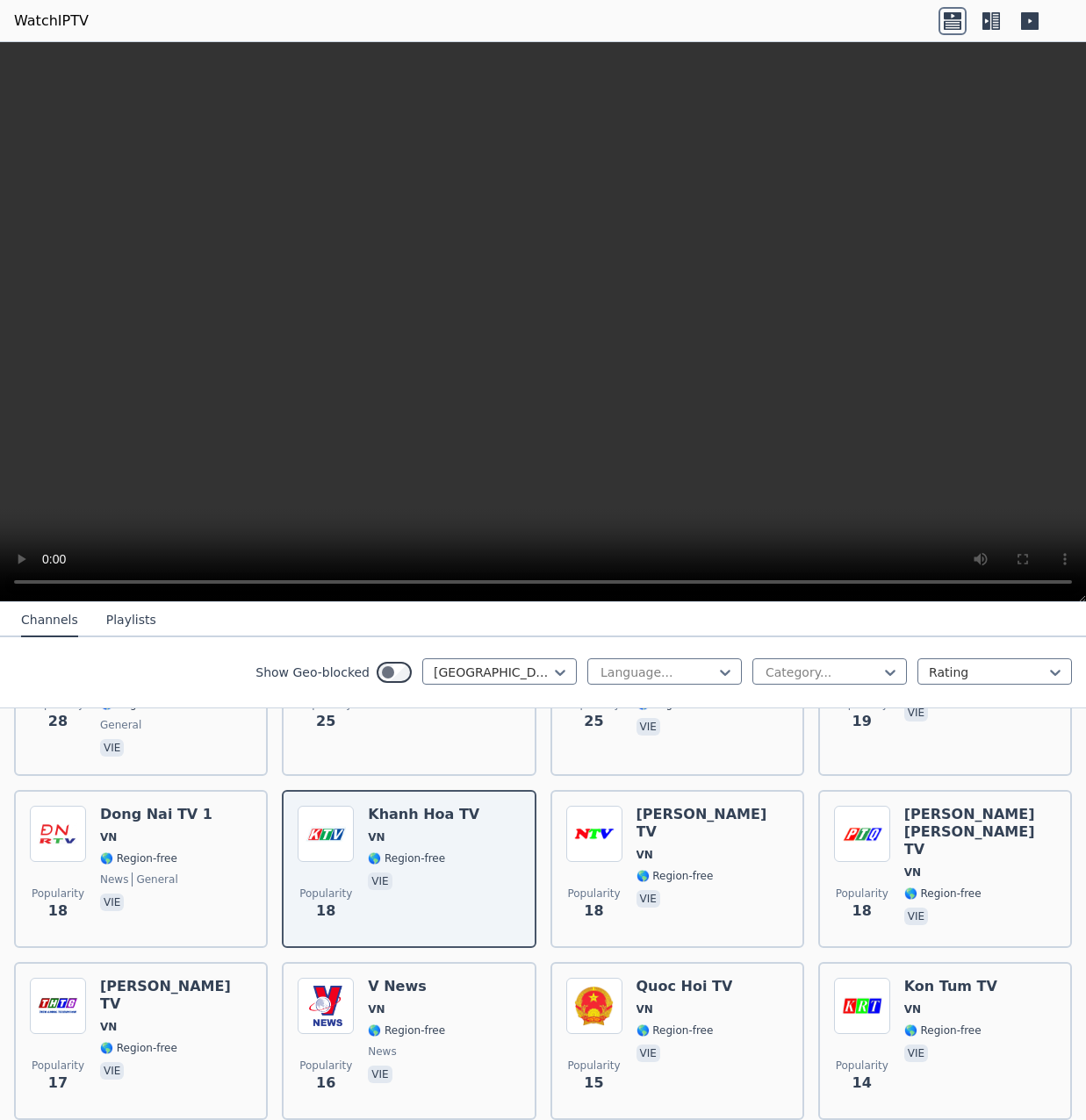
scroll to position [966, 0]
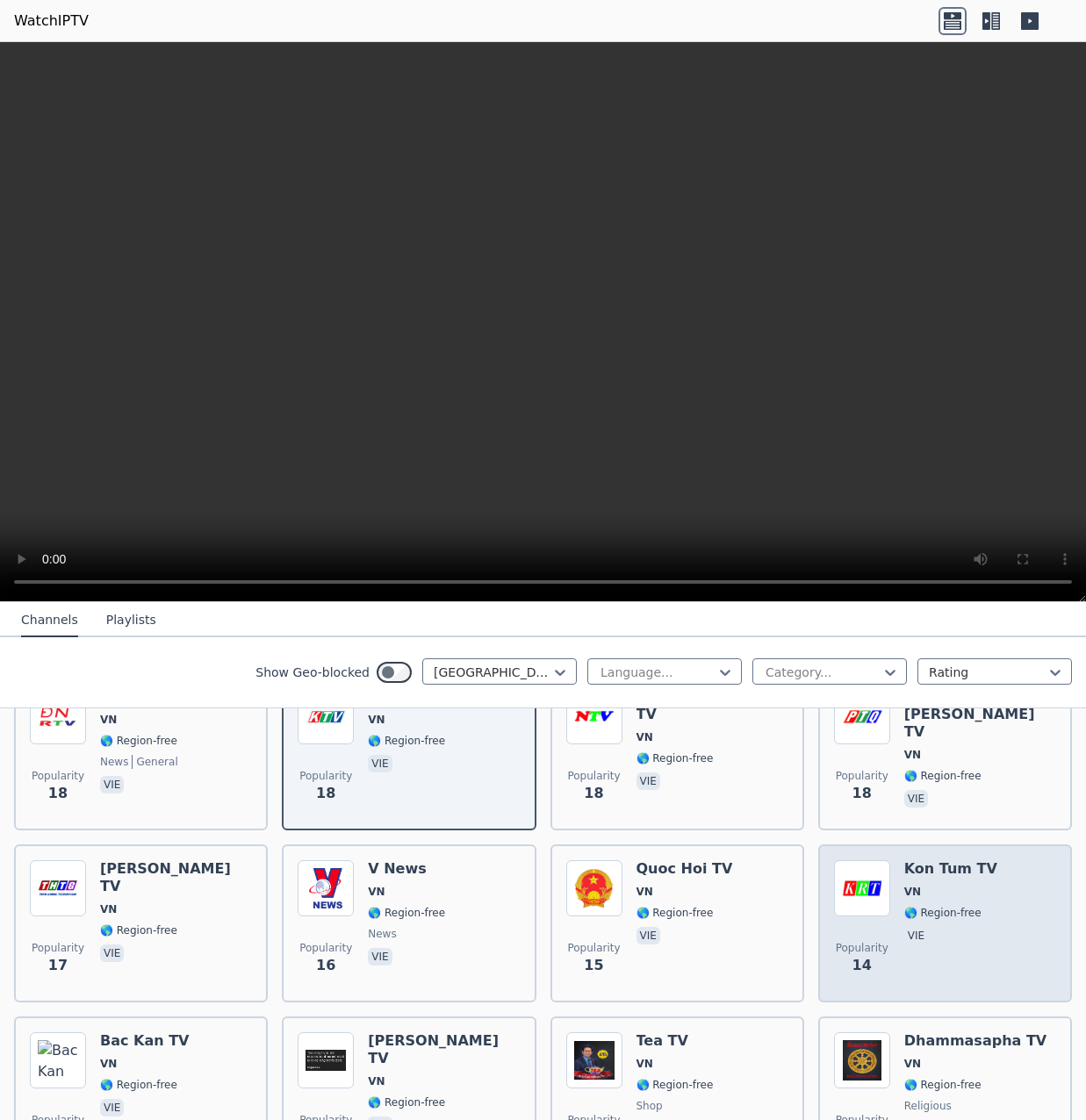
click at [942, 860] on div "Kon Tum TV VN 🌎 Region-free vie" at bounding box center [950, 923] width 93 height 126
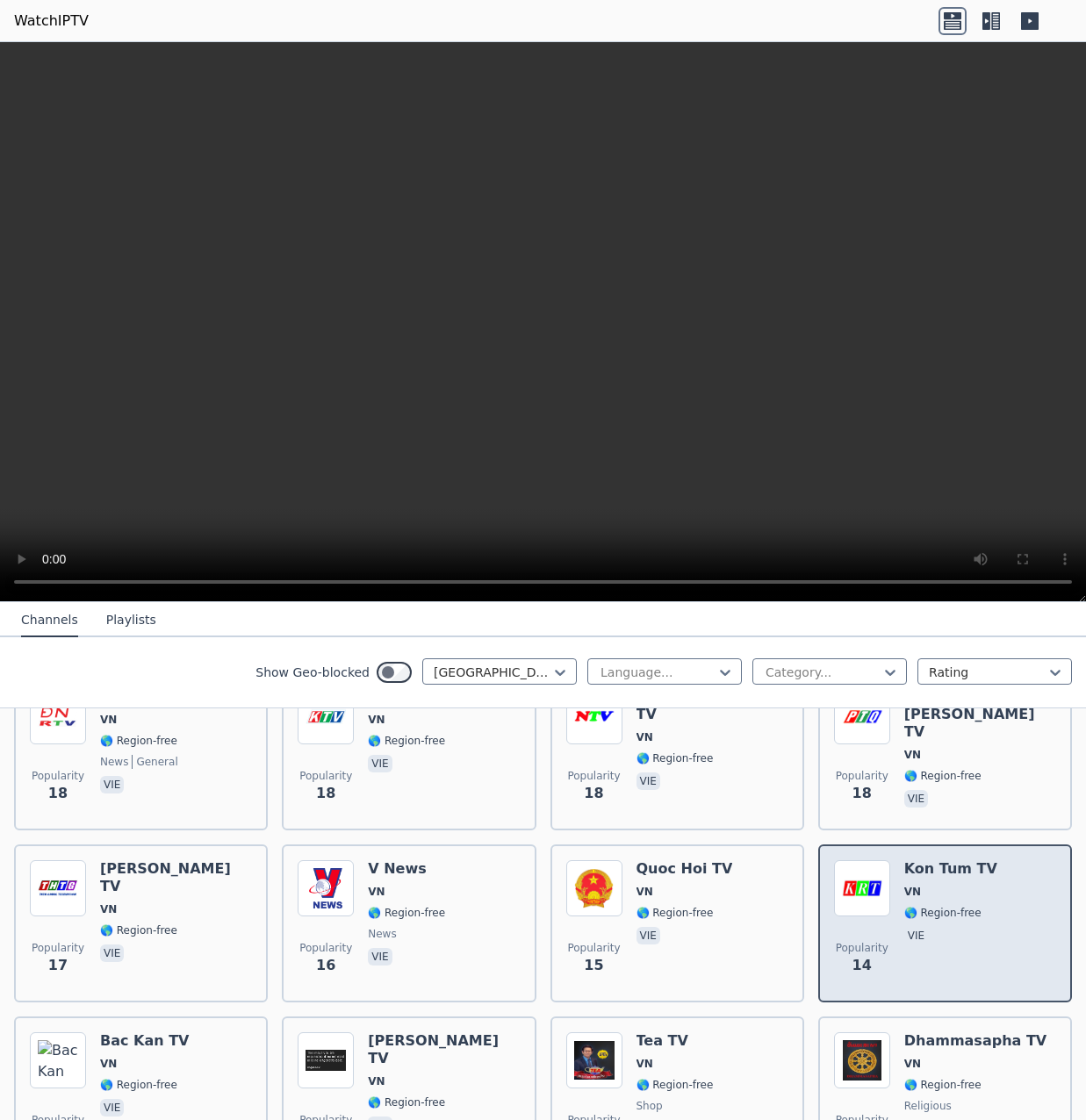
click at [942, 860] on div "Kon Tum TV VN 🌎 Region-free vie" at bounding box center [950, 923] width 93 height 126
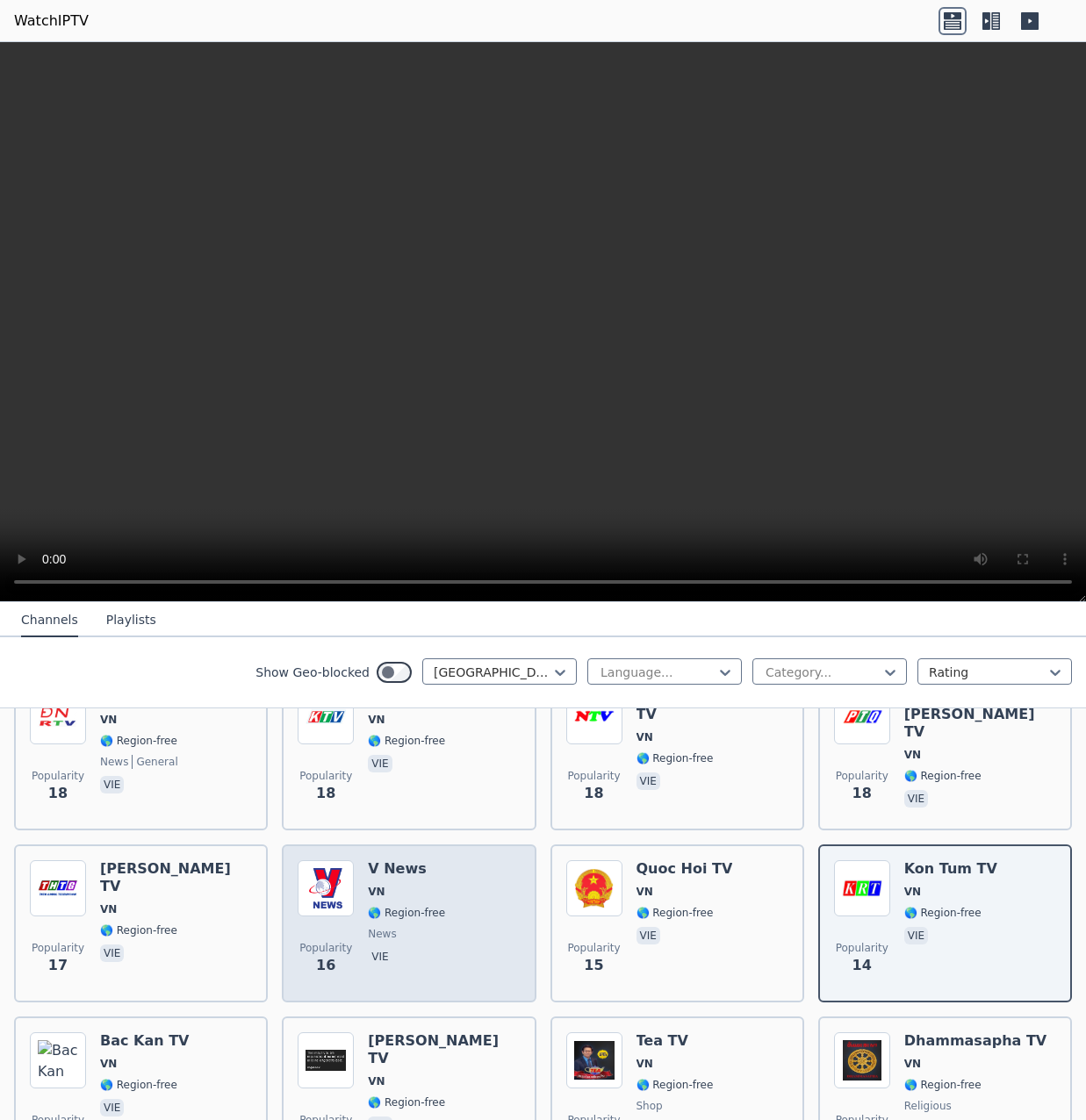
click at [441, 871] on div "Popularity 16 V News VN 🌎 Region-free news vie" at bounding box center [408, 923] width 222 height 126
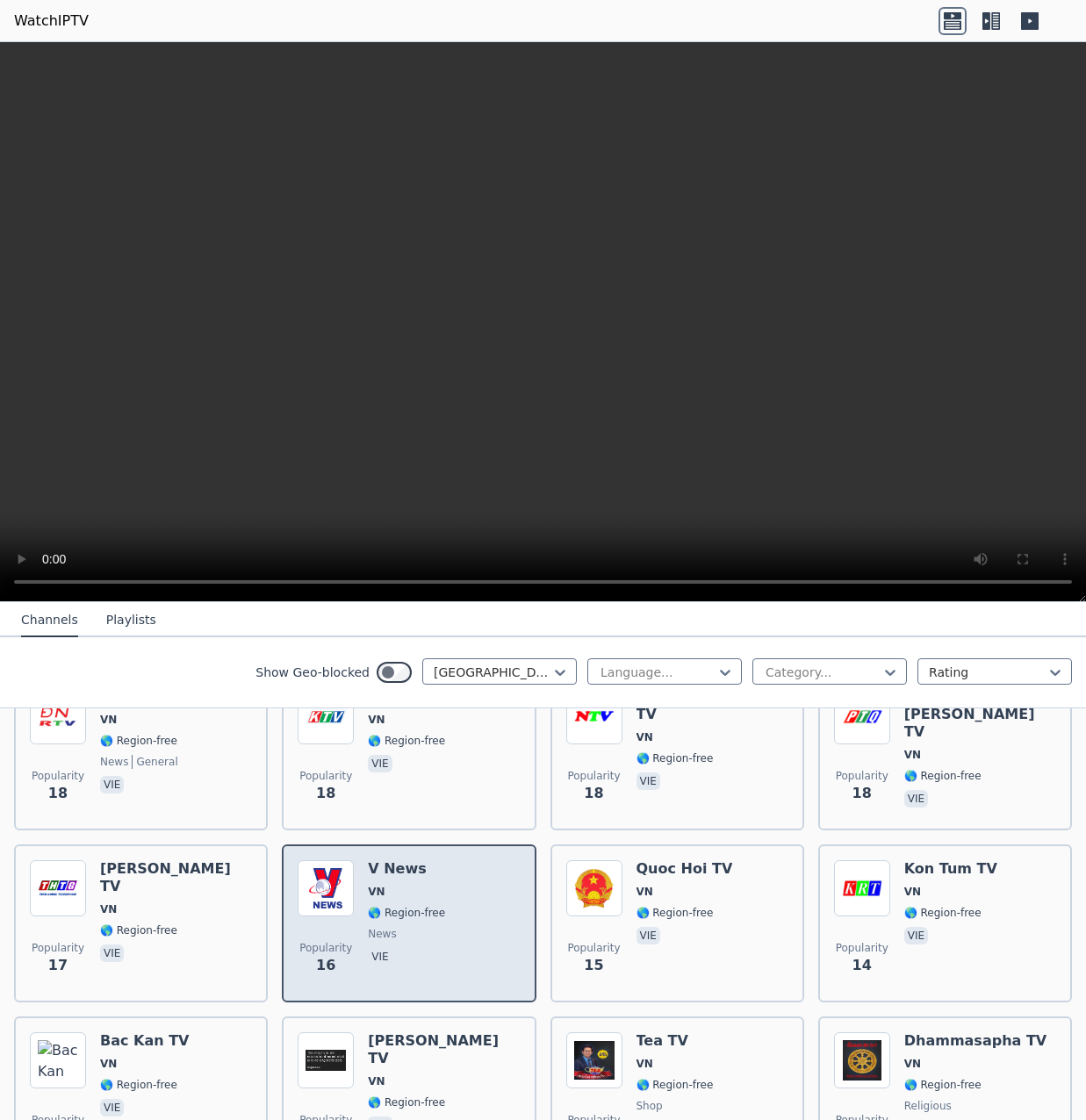
click at [441, 871] on div "Popularity 16 V News VN 🌎 Region-free news vie" at bounding box center [408, 923] width 222 height 126
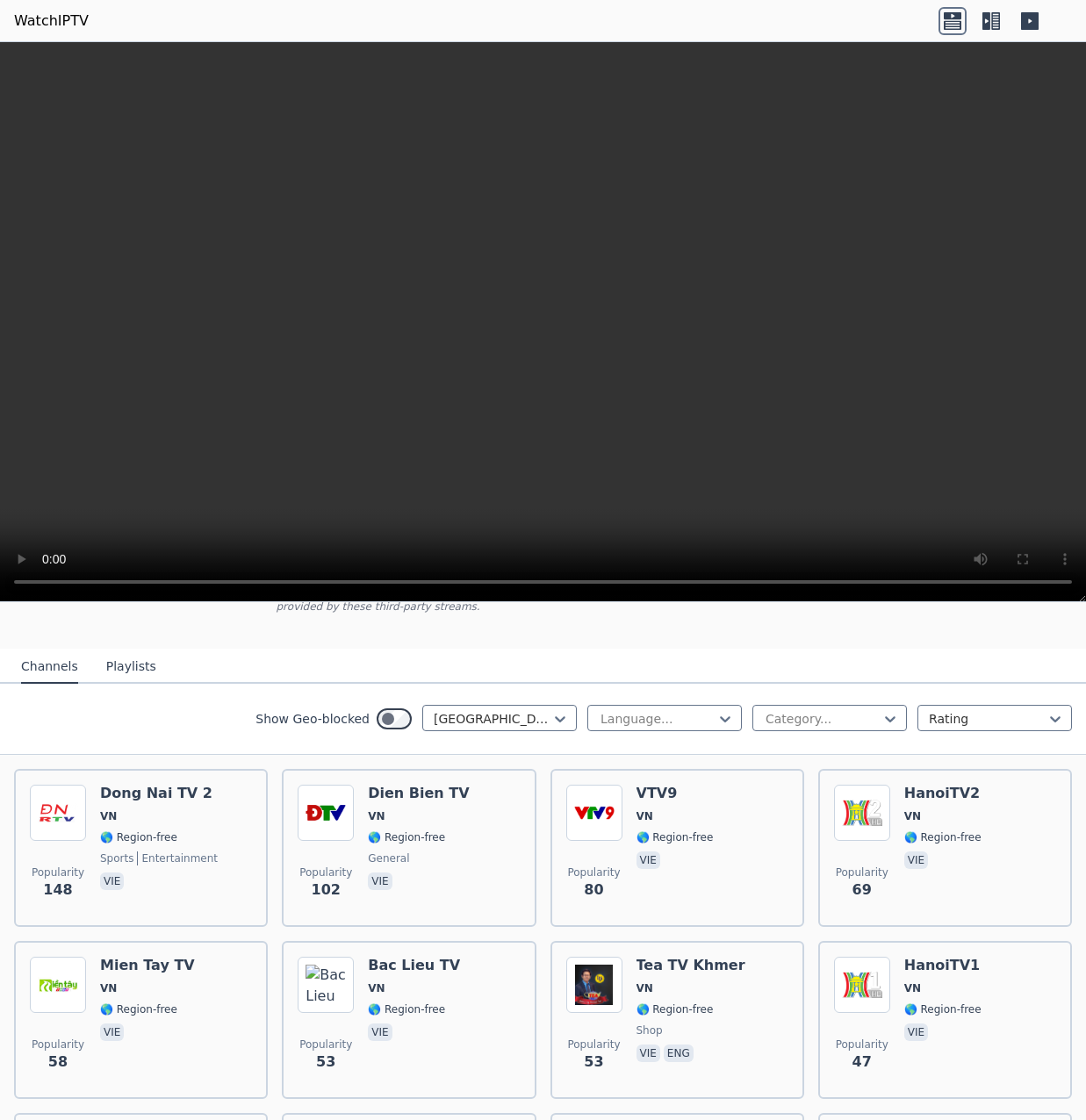
scroll to position [156, 0]
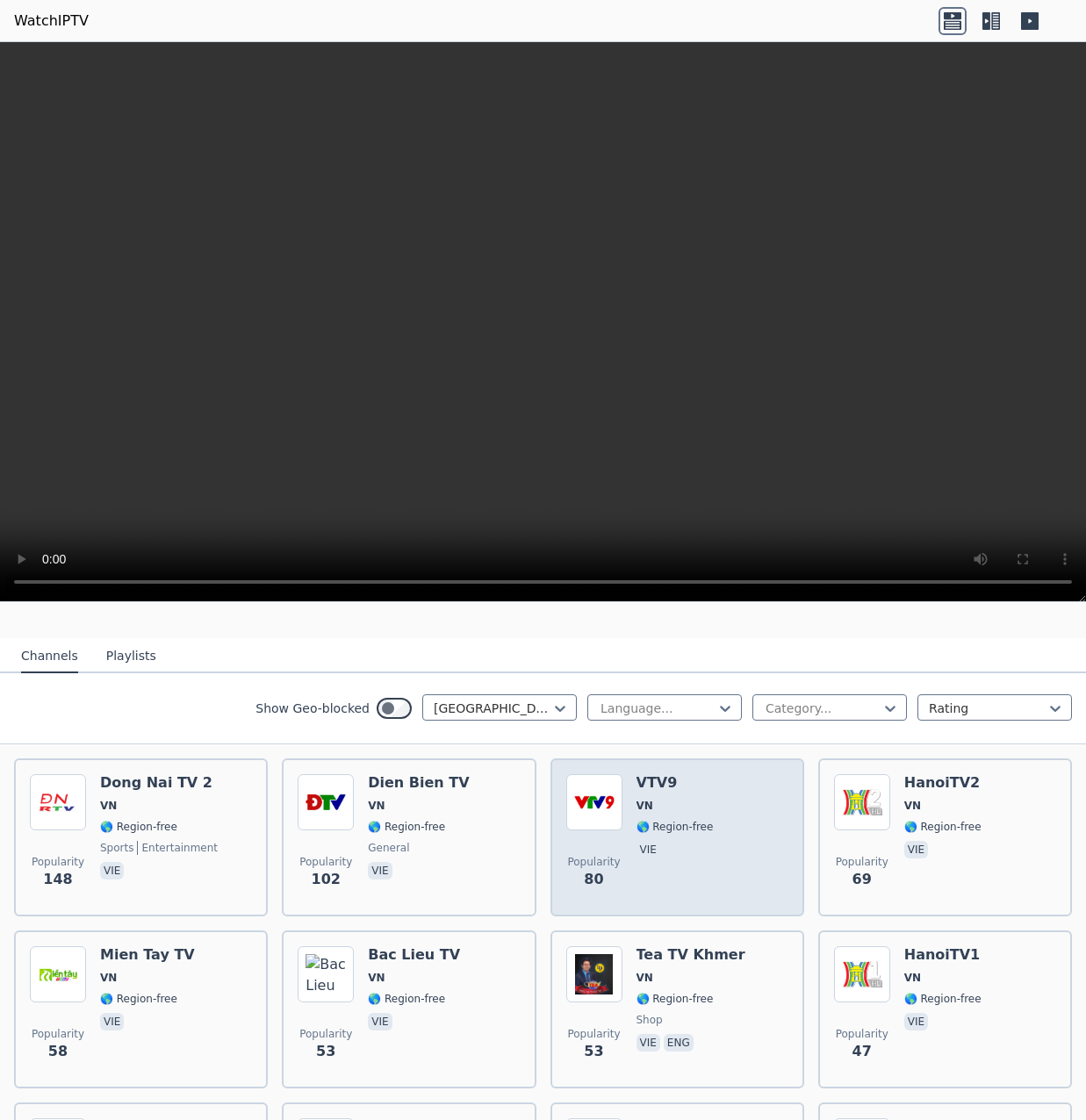
click at [658, 849] on div "VTV9 VN 🌎 Region-free vie" at bounding box center [675, 837] width 78 height 126
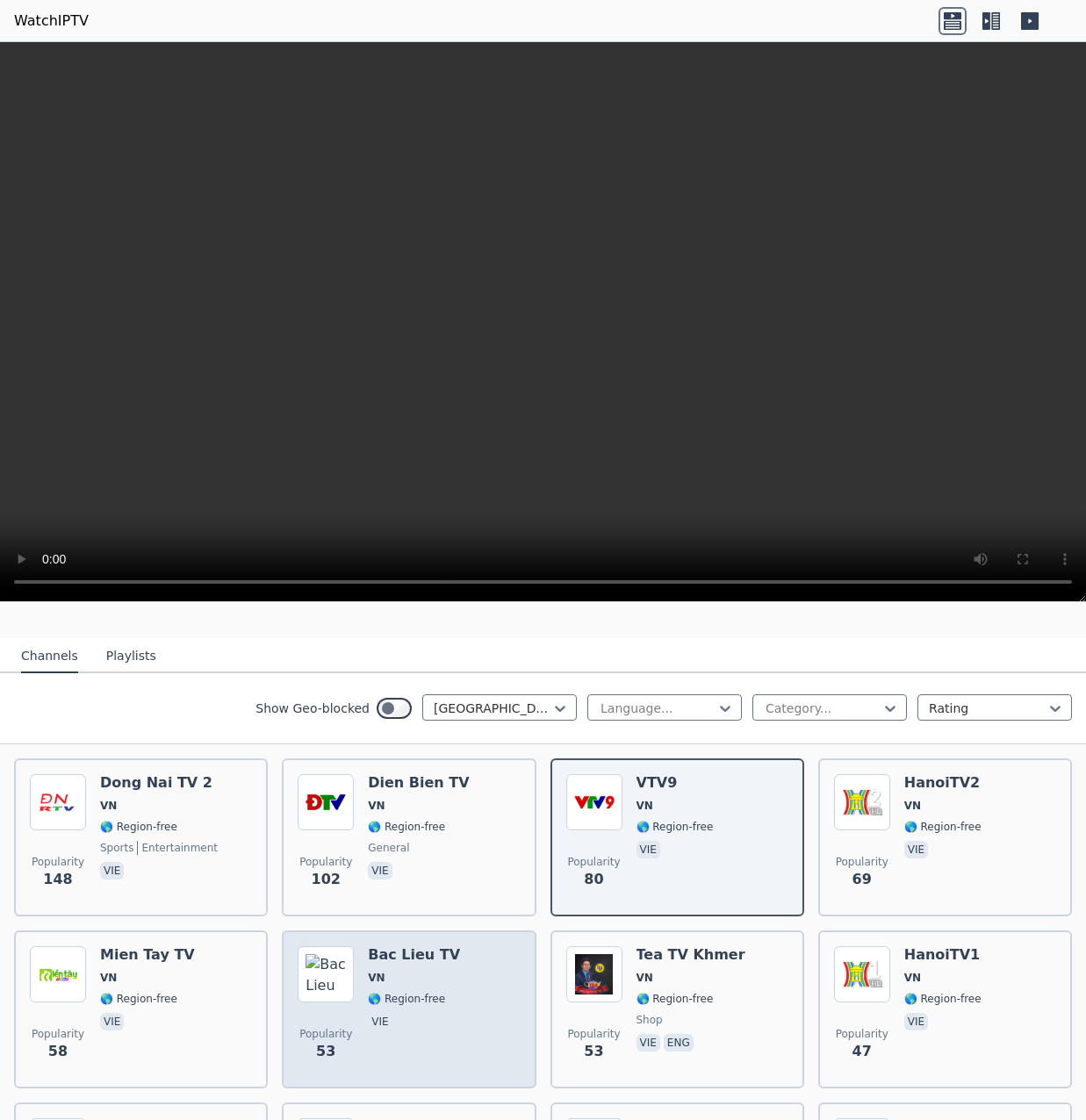
click at [481, 985] on div "Popularity 53 Bac Lieu TV VN 🌎 Region-free vie" at bounding box center [408, 1010] width 222 height 126
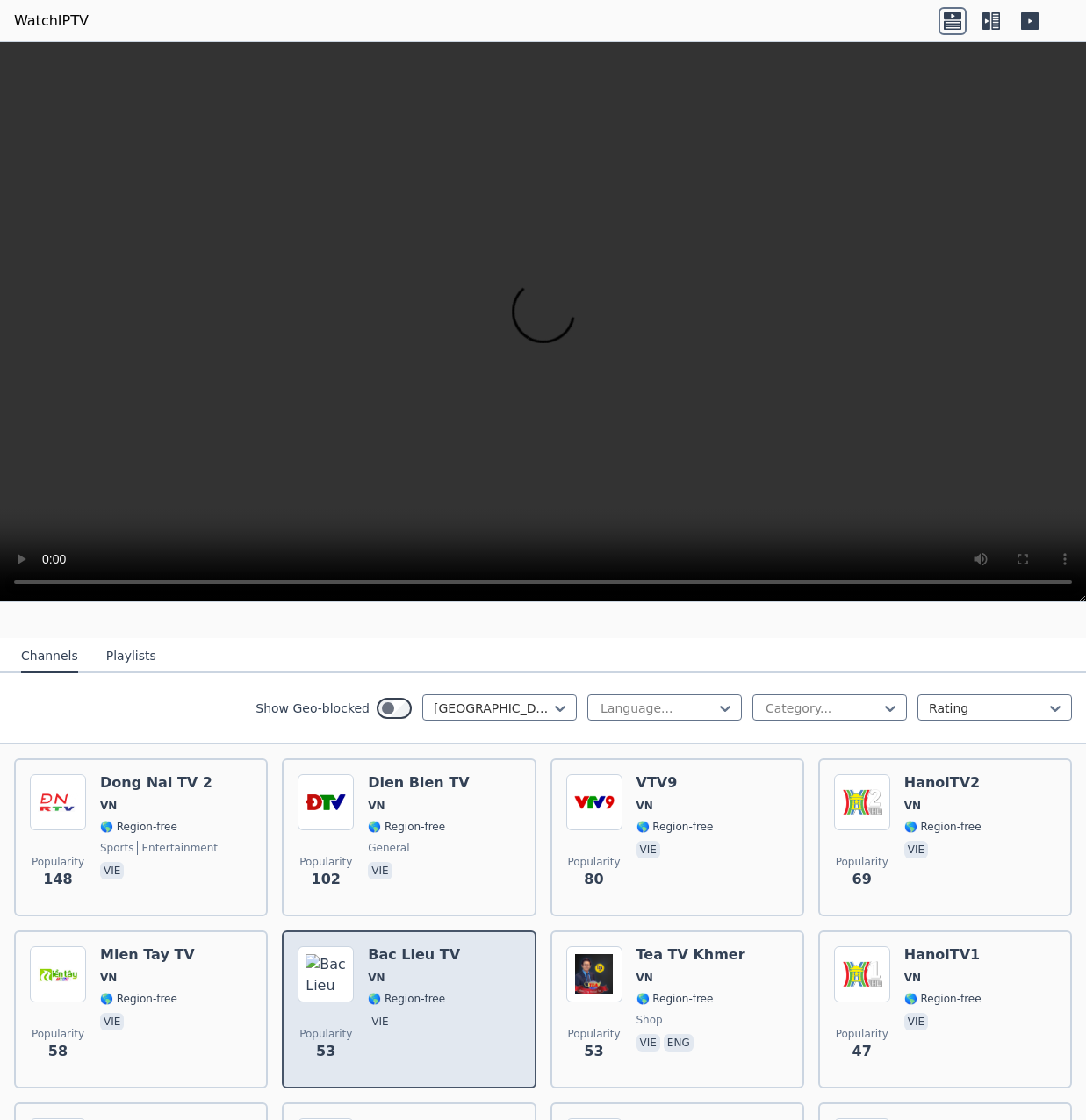
click at [481, 985] on div "Popularity 53 Bac Lieu TV VN 🌎 Region-free vie" at bounding box center [408, 1010] width 222 height 126
